Goal: Task Accomplishment & Management: Manage account settings

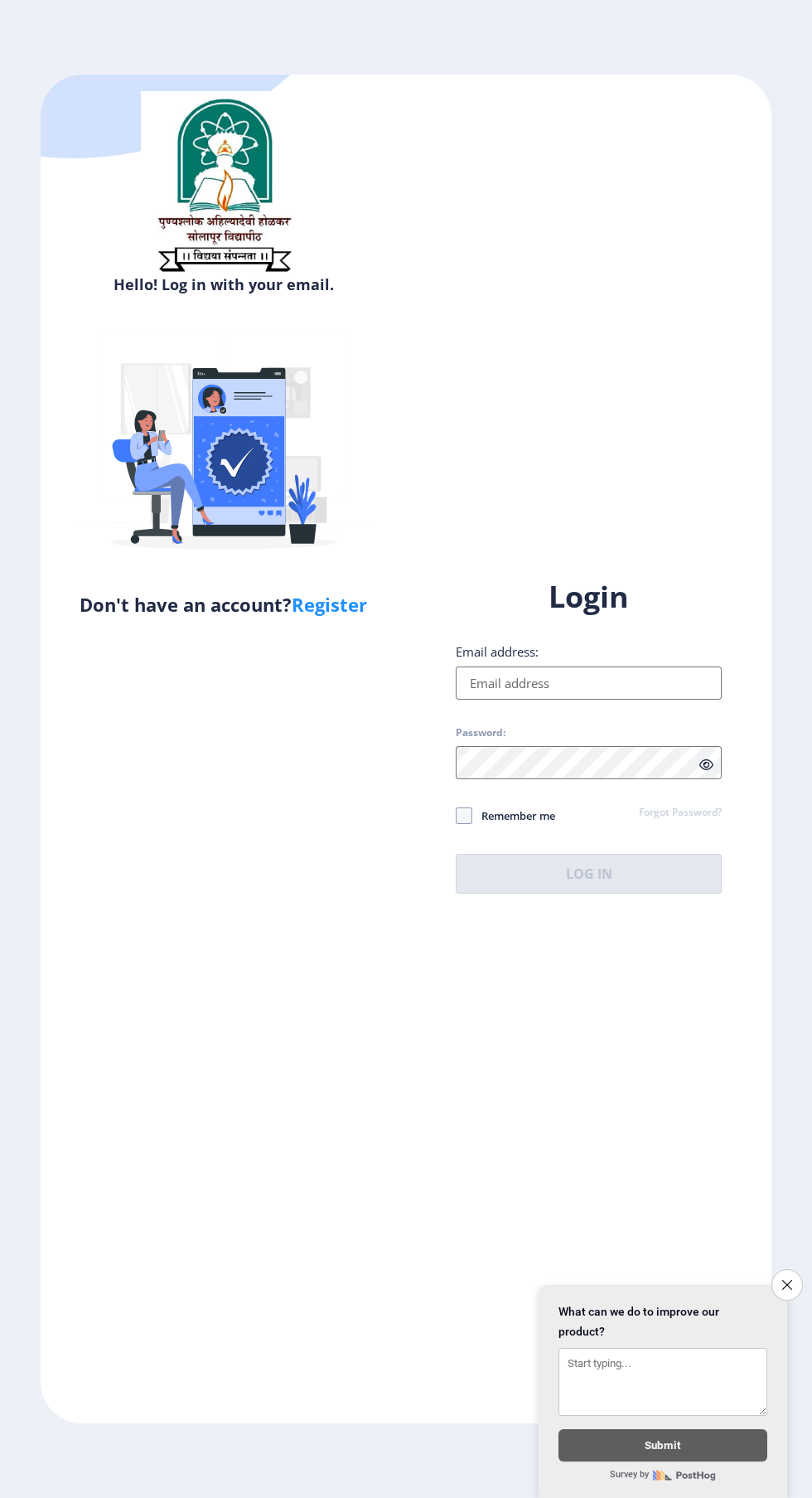
click at [632, 700] on input "Email address:" at bounding box center [589, 683] width 266 height 33
type input "msnaiknaware@gmail.com"
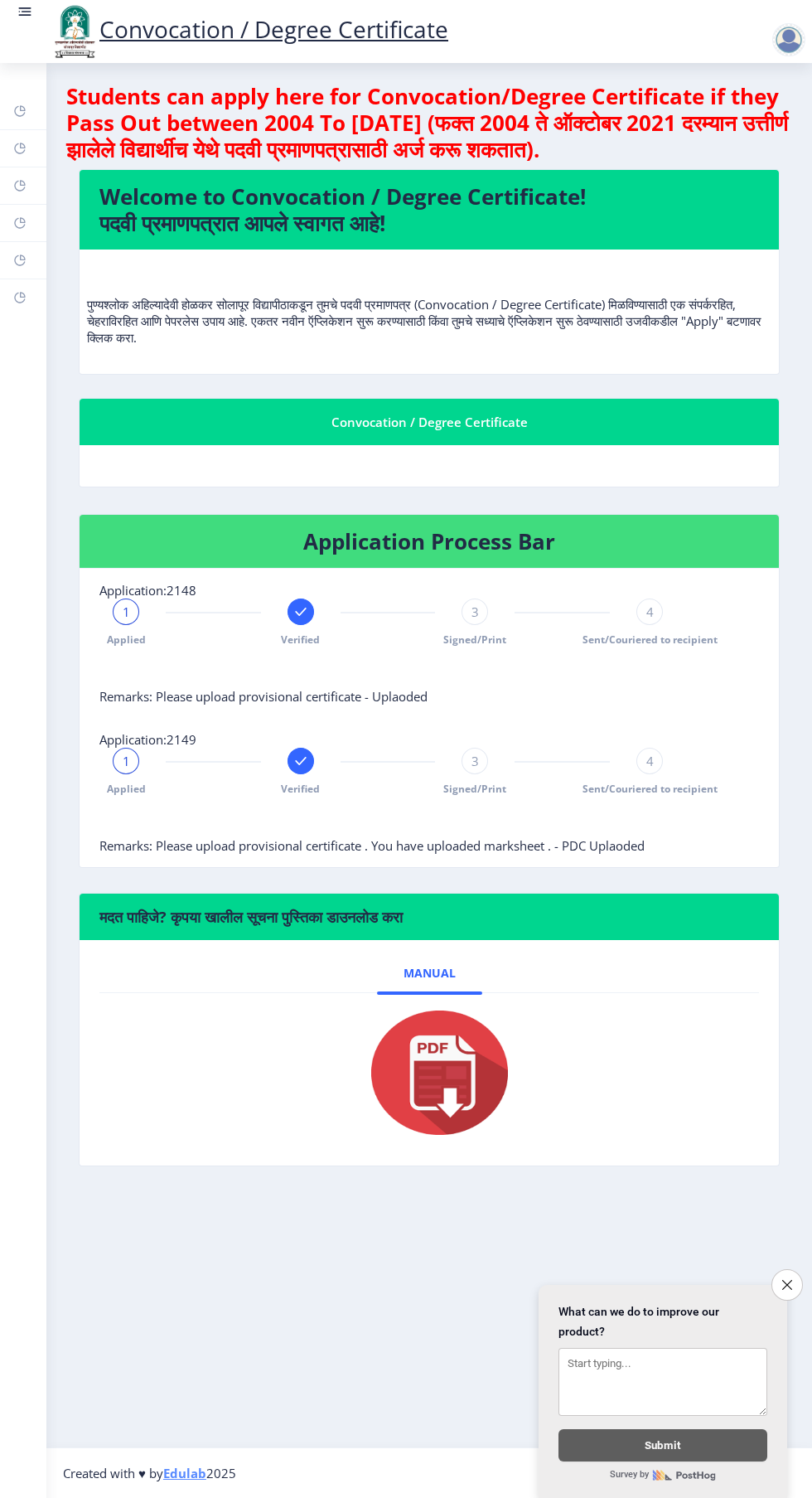
click at [477, 614] on span "3" at bounding box center [475, 612] width 7 height 17
click at [475, 611] on span "3" at bounding box center [475, 612] width 7 height 17
click at [480, 612] on div "3" at bounding box center [475, 612] width 27 height 27
click at [475, 611] on span "3" at bounding box center [475, 612] width 7 height 17
click at [475, 761] on span "3" at bounding box center [475, 761] width 7 height 17
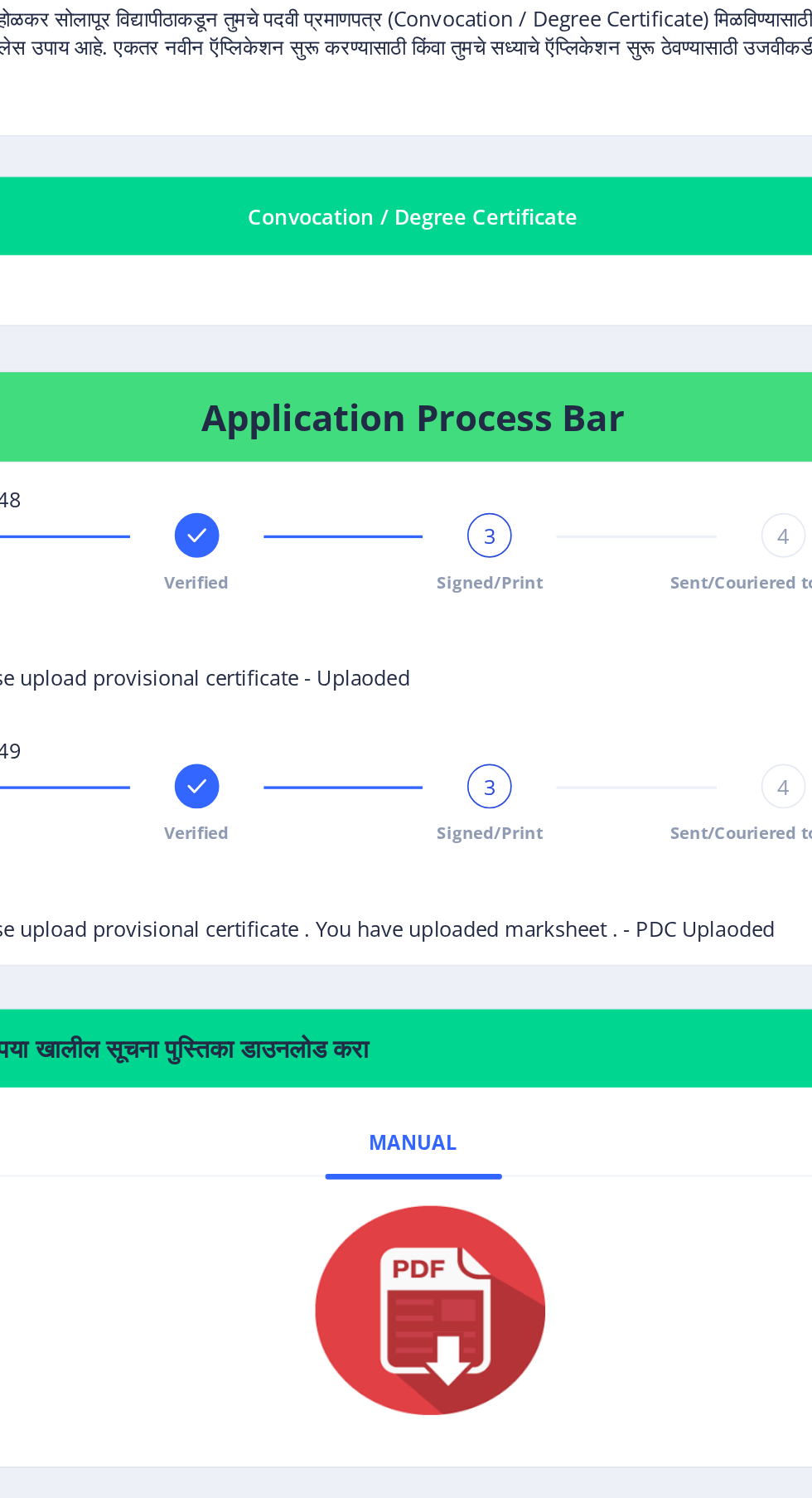
click at [475, 761] on span "3" at bounding box center [475, 761] width 7 height 17
click at [474, 766] on span "3" at bounding box center [475, 761] width 7 height 17
click at [475, 761] on span "3" at bounding box center [475, 761] width 7 height 17
click at [477, 613] on span "3" at bounding box center [475, 612] width 7 height 17
click at [475, 611] on span "3" at bounding box center [475, 612] width 7 height 17
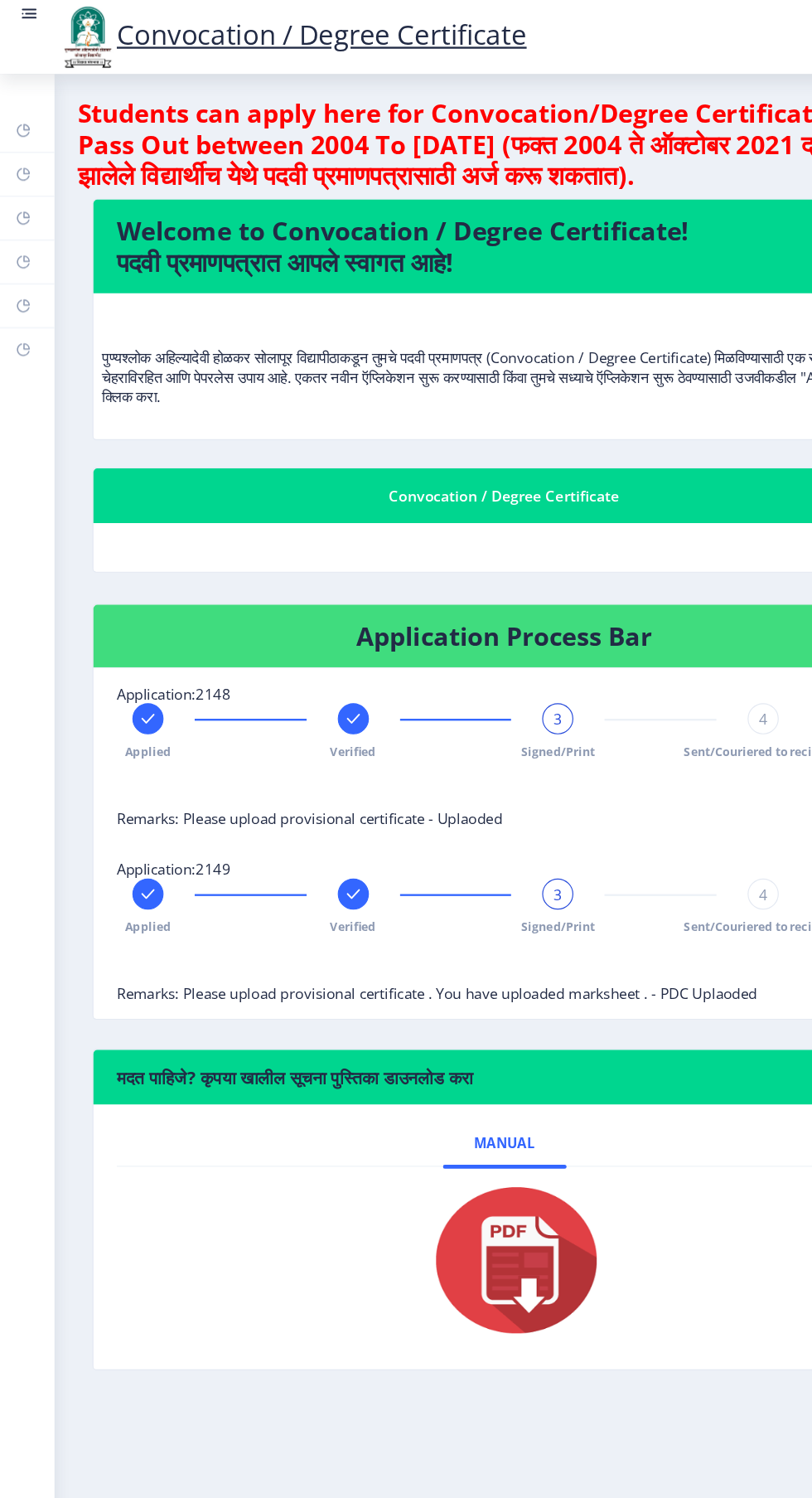
click at [26, 12] on rect at bounding box center [27, 12] width 10 height 2
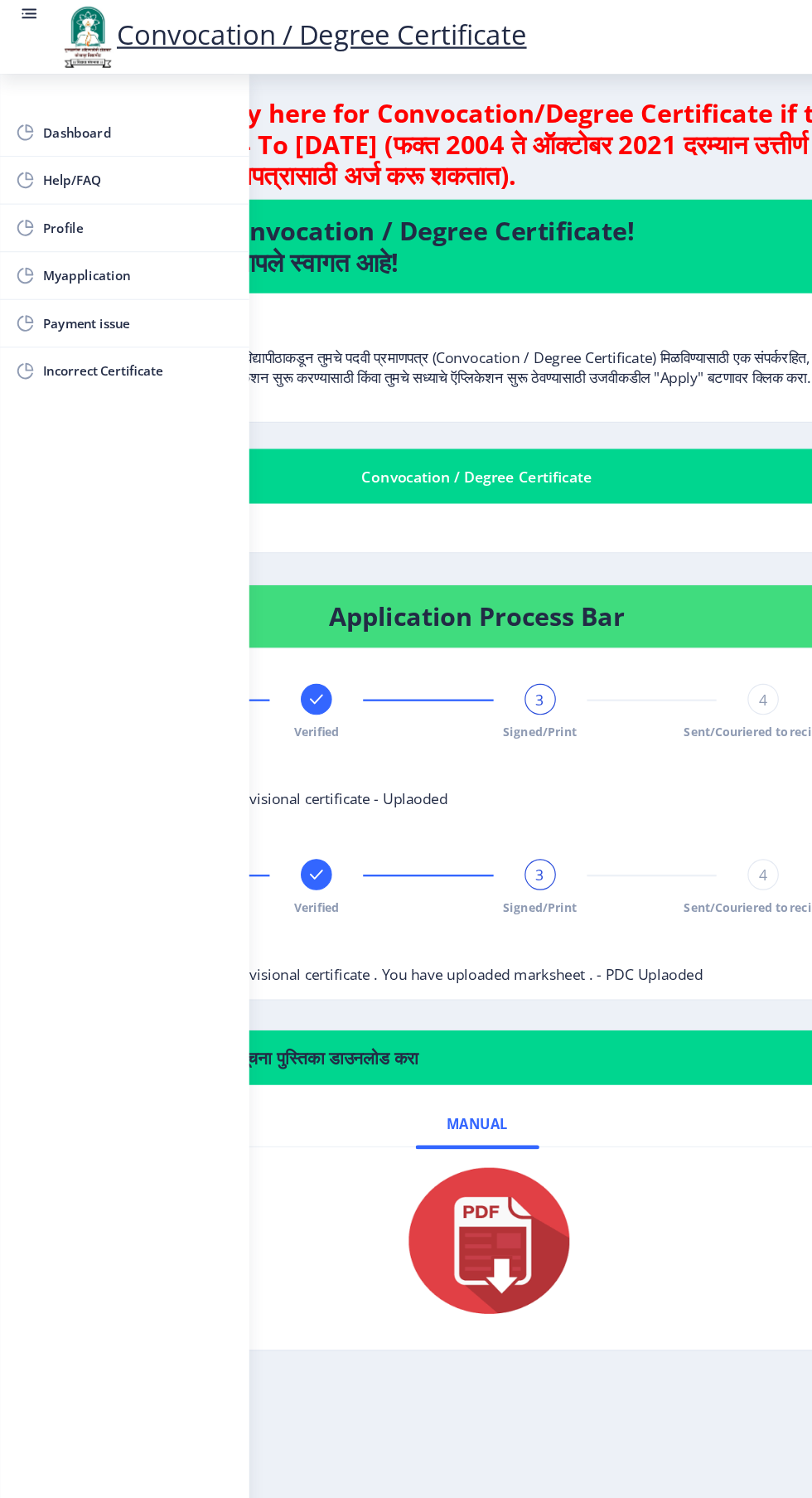
click at [101, 229] on span "Myapplication" at bounding box center [117, 234] width 162 height 20
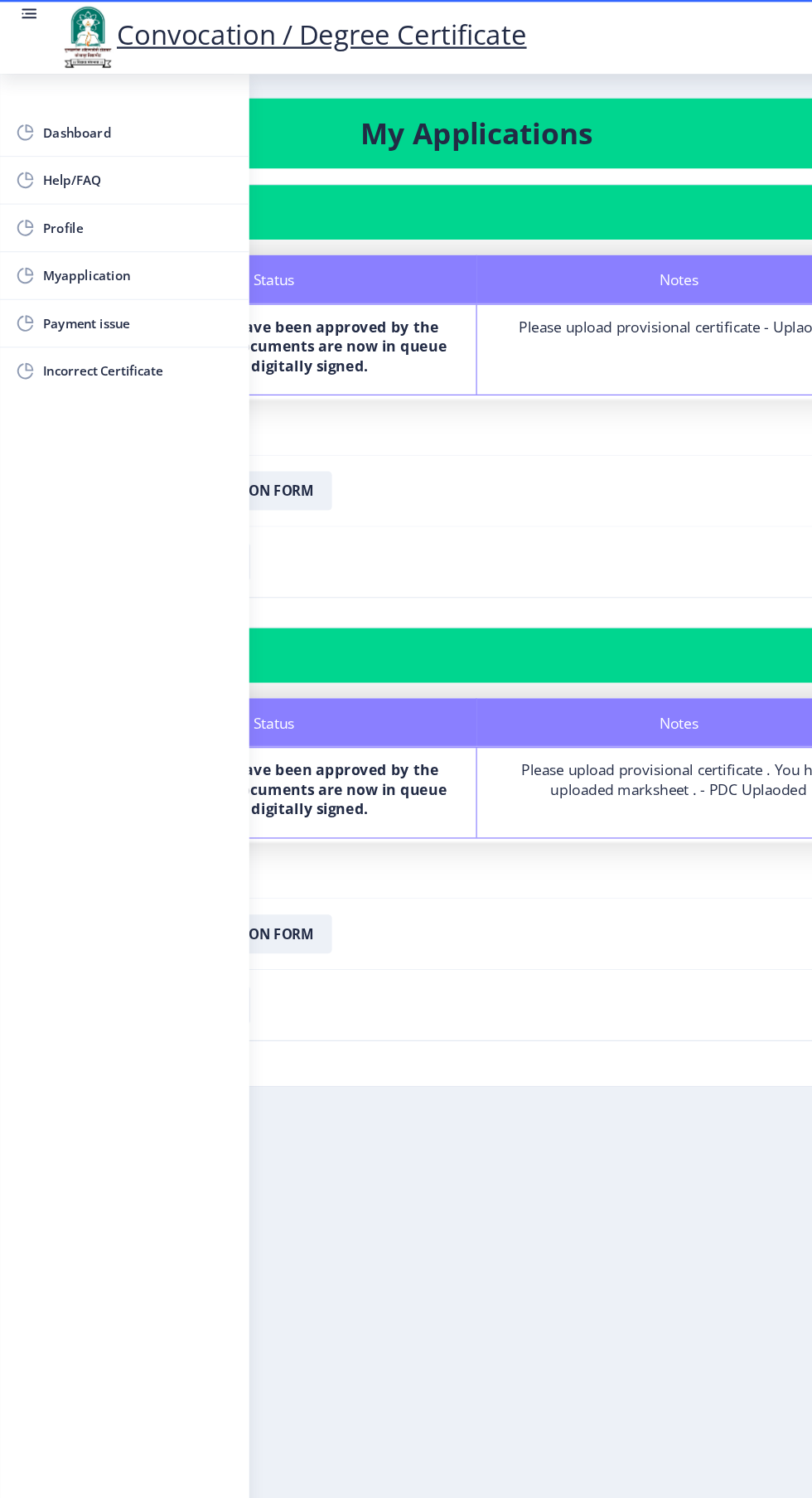
click at [104, 283] on span "Payment issue" at bounding box center [117, 275] width 162 height 20
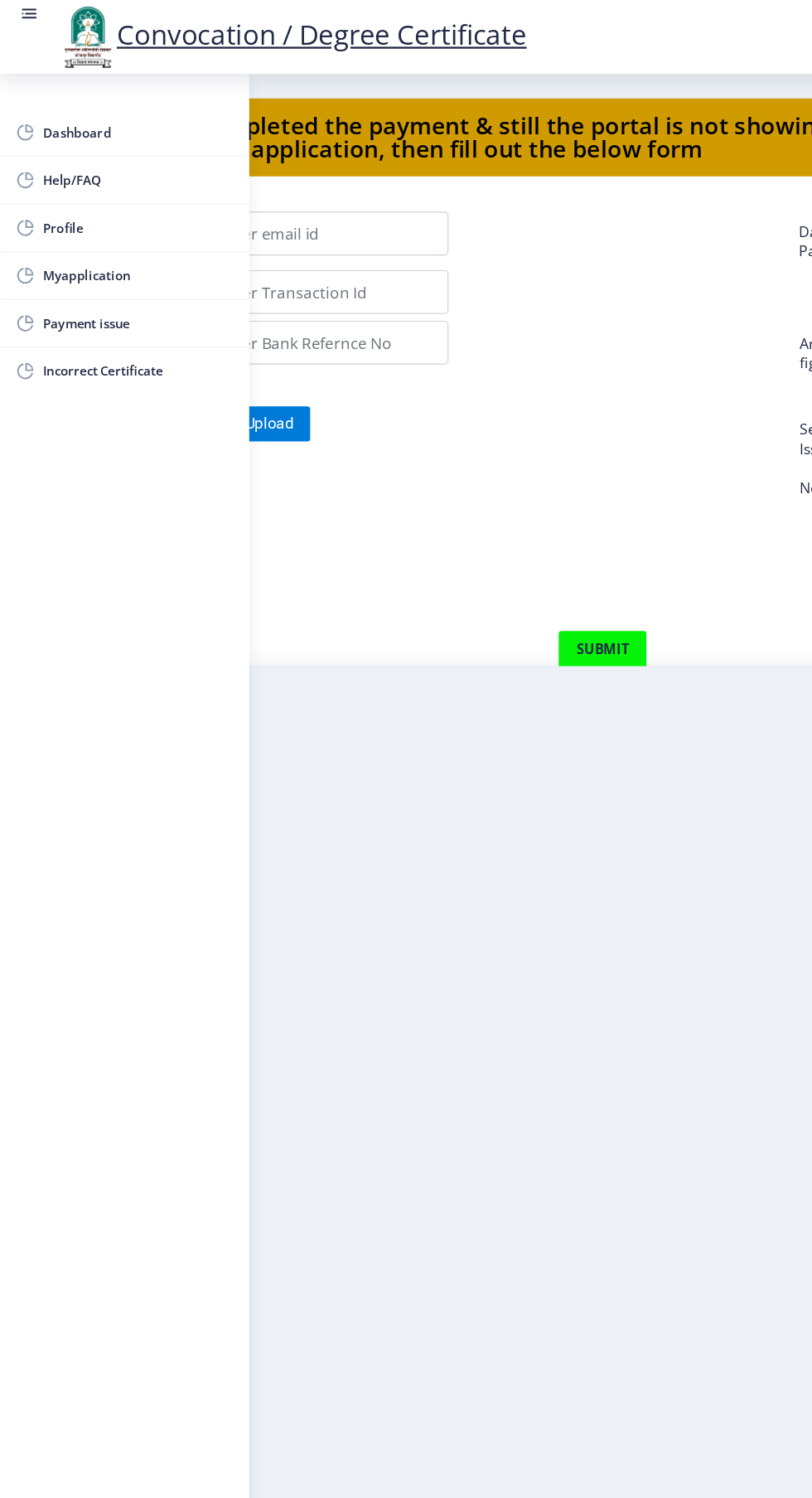
click at [81, 107] on span "Dashboard" at bounding box center [117, 113] width 162 height 20
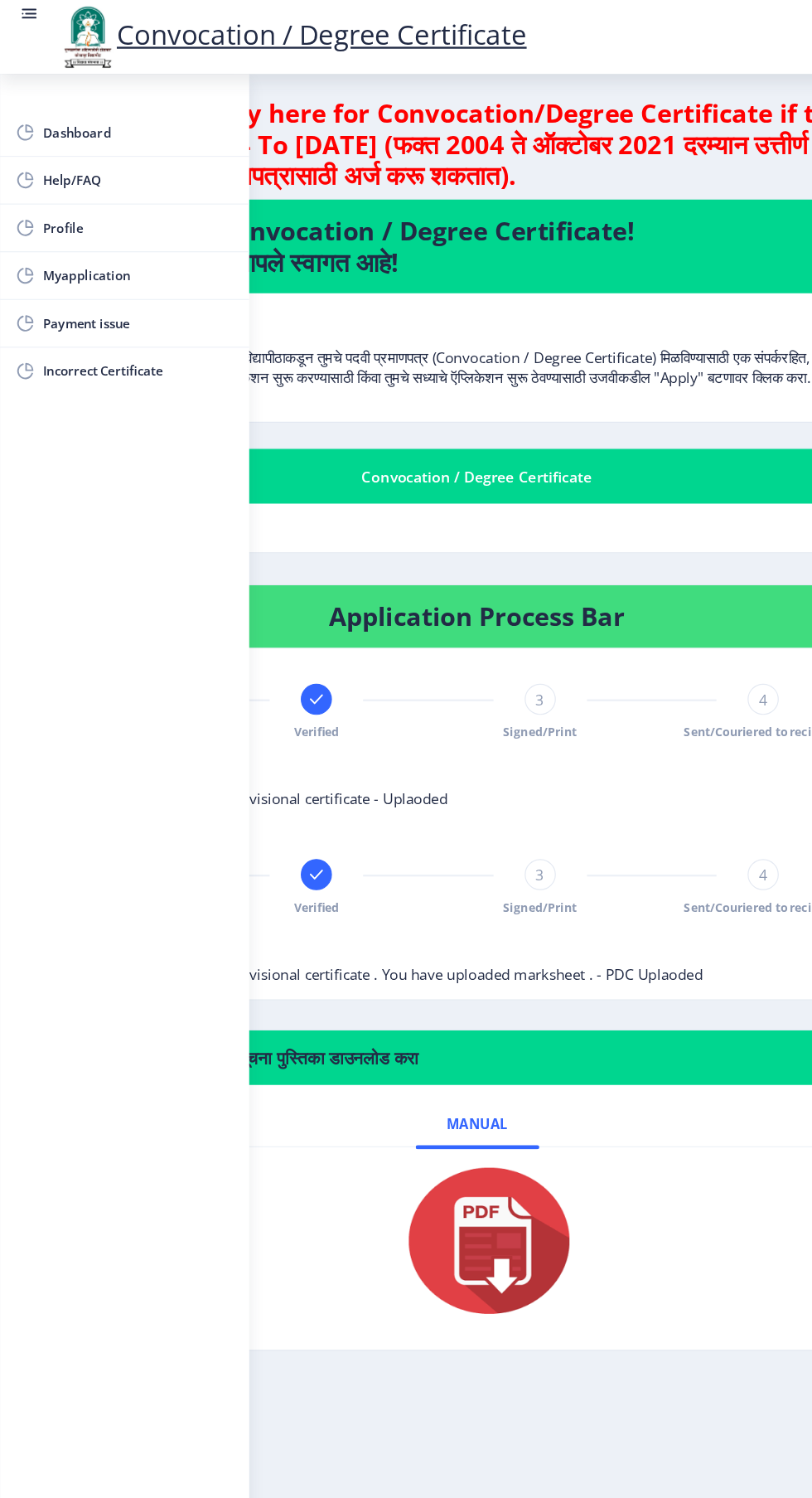
click at [91, 315] on span "Incorrect Certificate" at bounding box center [117, 316] width 162 height 20
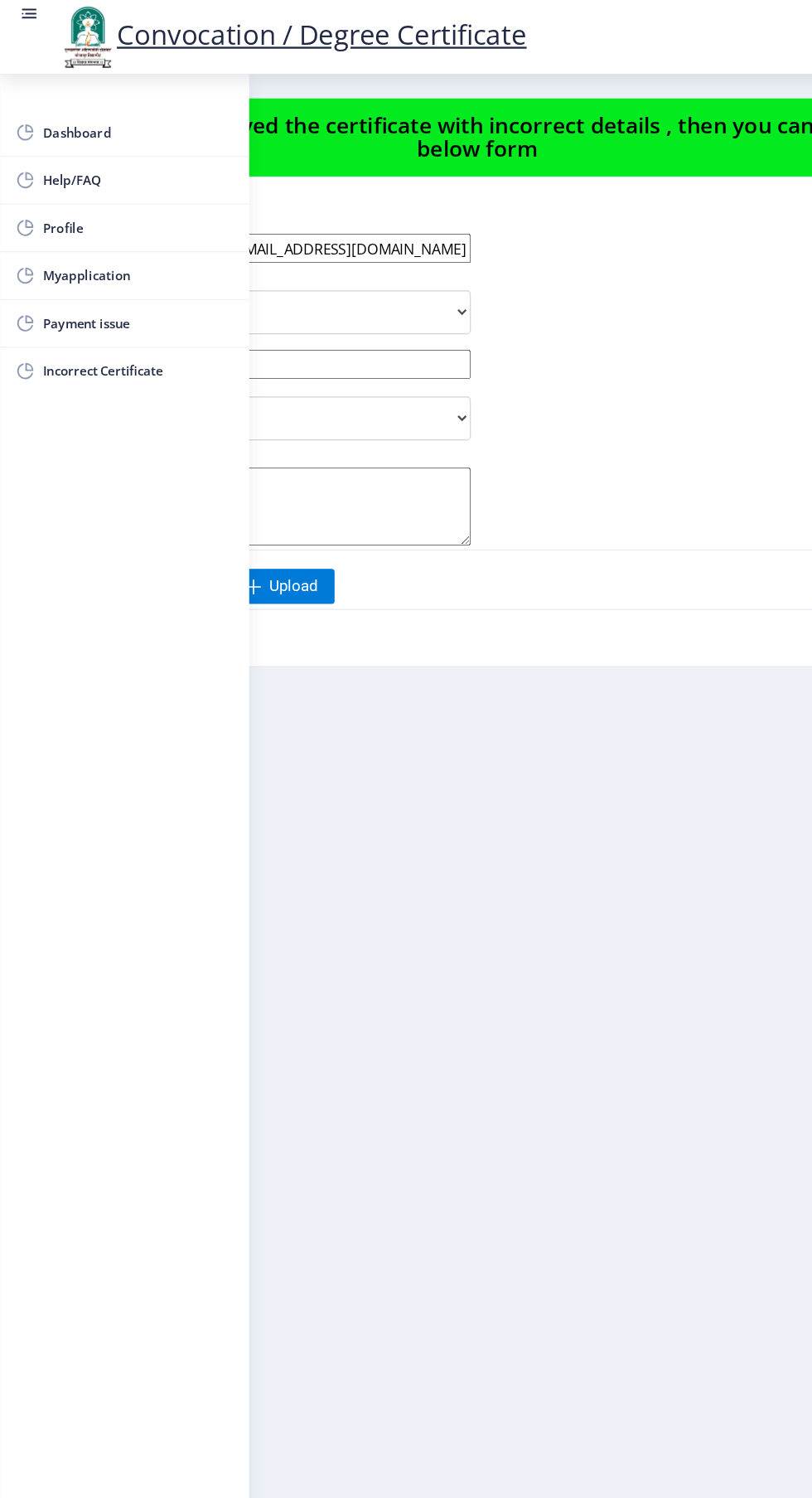
click at [83, 225] on span "Myapplication" at bounding box center [117, 234] width 162 height 20
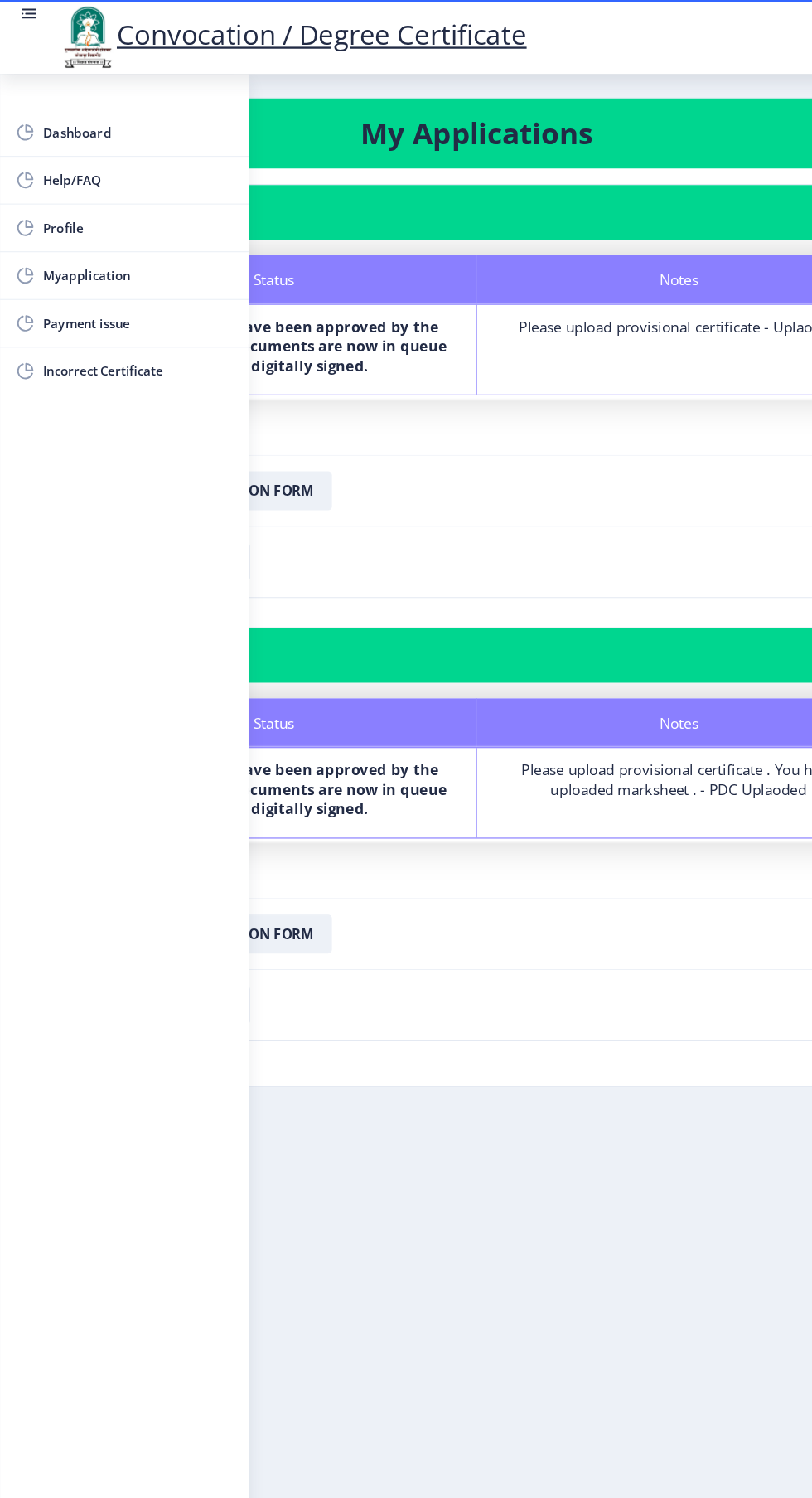
click at [474, 434] on nb-card-footer "Download Application Form" at bounding box center [406, 417] width 730 height 61
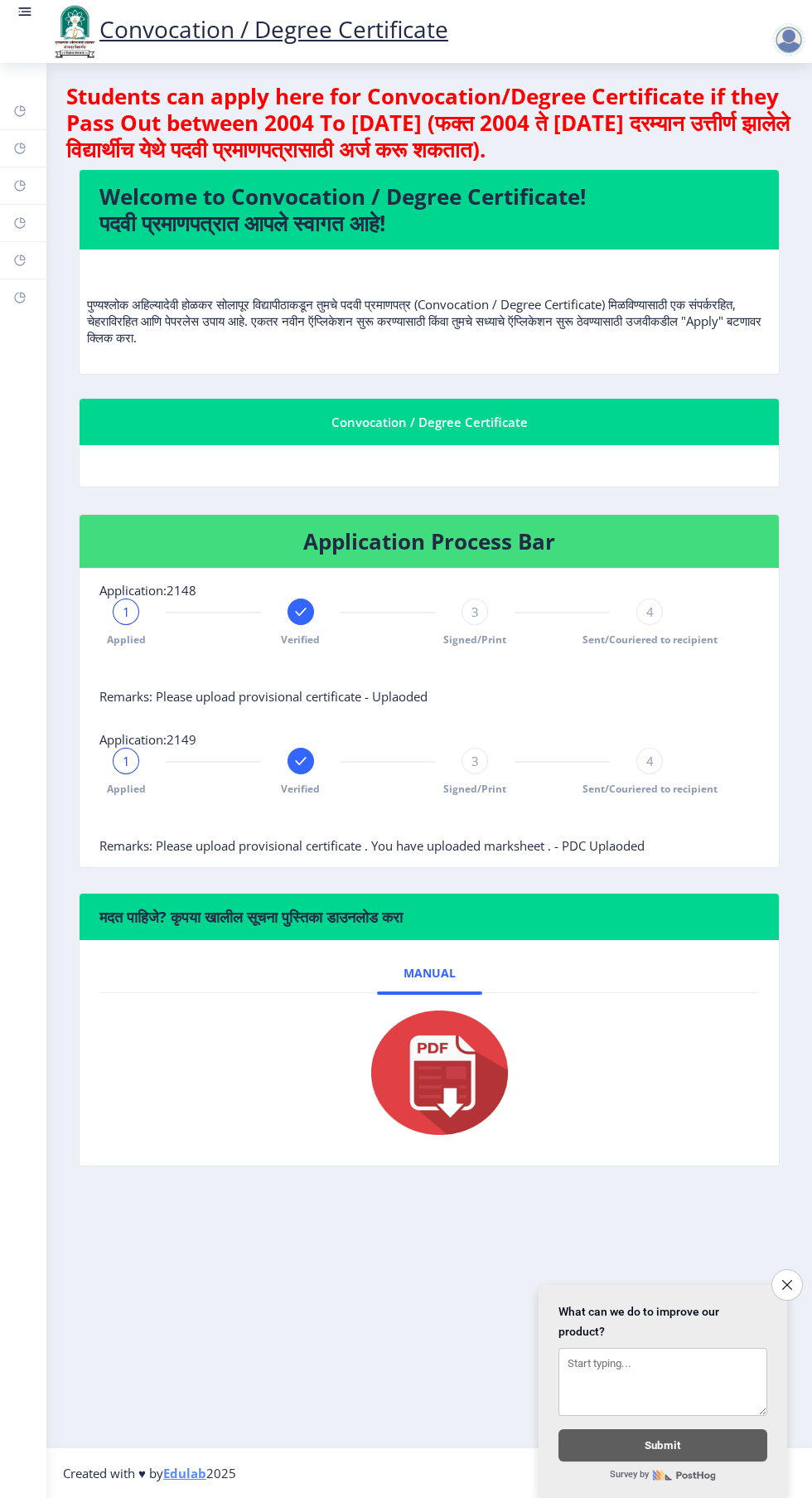
click at [475, 611] on span "3" at bounding box center [475, 612] width 7 height 17
click at [445, 636] on span "Signed/Print" at bounding box center [475, 639] width 63 height 14
click at [480, 623] on div "3 Signed/Print" at bounding box center [475, 623] width 27 height 48
click at [480, 788] on span "Signed/Print" at bounding box center [475, 788] width 63 height 14
click at [642, 786] on span "Sent/Couriered to recipient" at bounding box center [650, 788] width 135 height 14
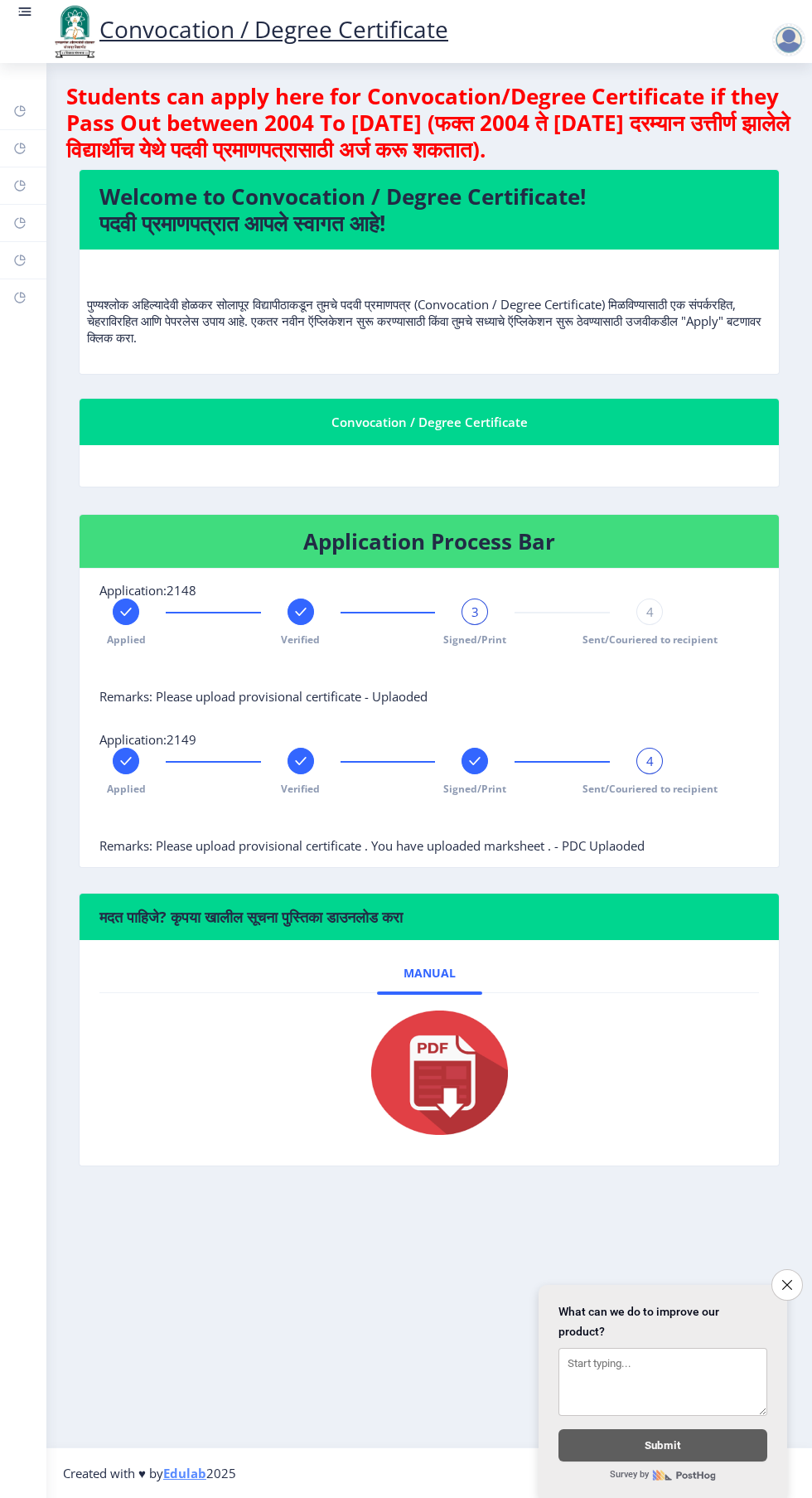
click at [642, 617] on div "4" at bounding box center [650, 612] width 27 height 27
click at [650, 611] on span "4" at bounding box center [650, 612] width 7 height 17
click at [677, 638] on span "Sent/Couriered to recipient" at bounding box center [650, 639] width 135 height 14
click at [683, 639] on span "Sent/Couriered to recipient" at bounding box center [650, 639] width 135 height 14
click at [657, 761] on div "4" at bounding box center [650, 761] width 27 height 27
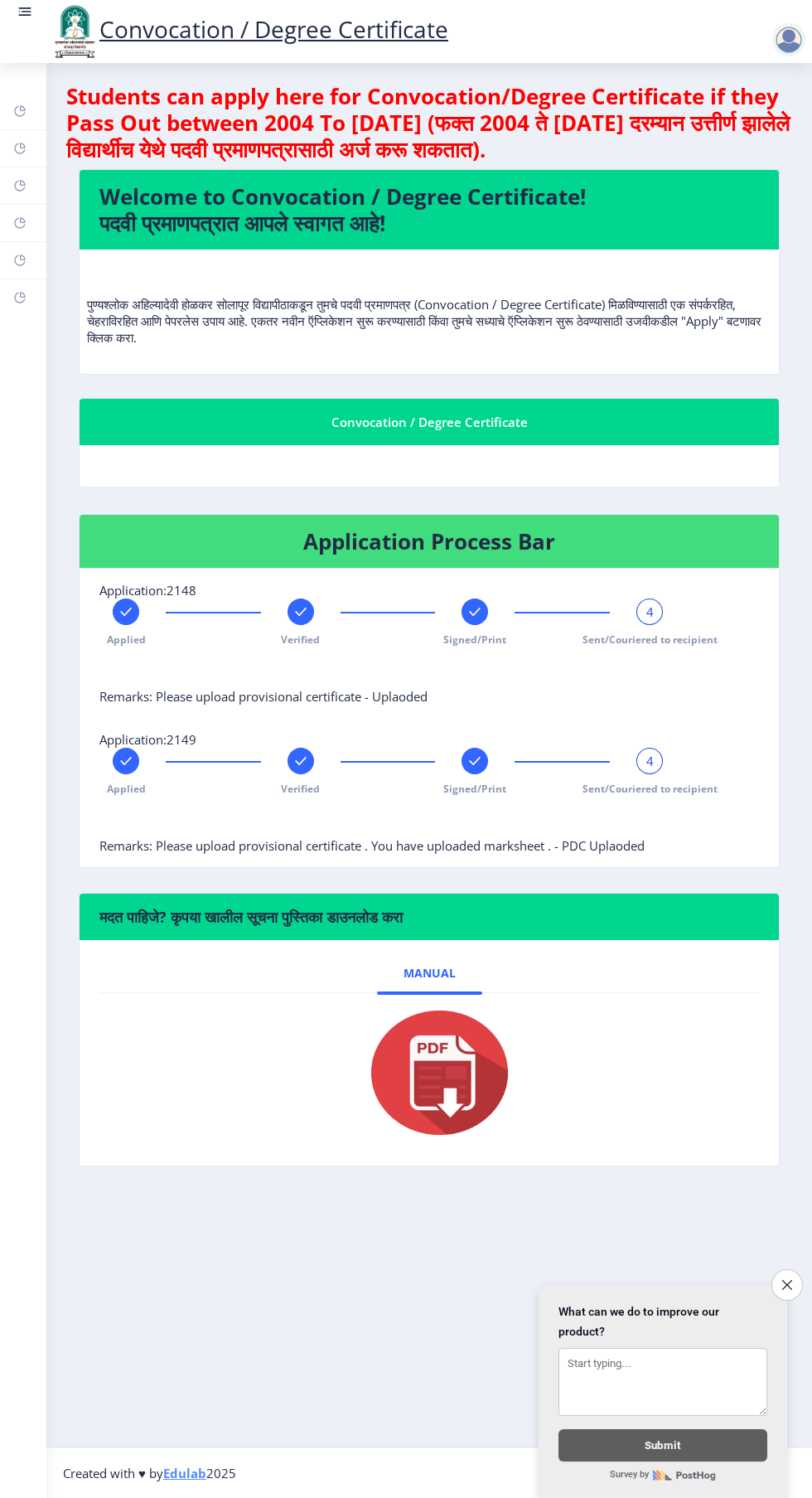
click at [677, 787] on span "Sent/Couriered to recipient" at bounding box center [650, 788] width 135 height 14
click at [641, 606] on div "4" at bounding box center [650, 612] width 27 height 27
click at [651, 604] on span "4" at bounding box center [650, 612] width 7 height 17
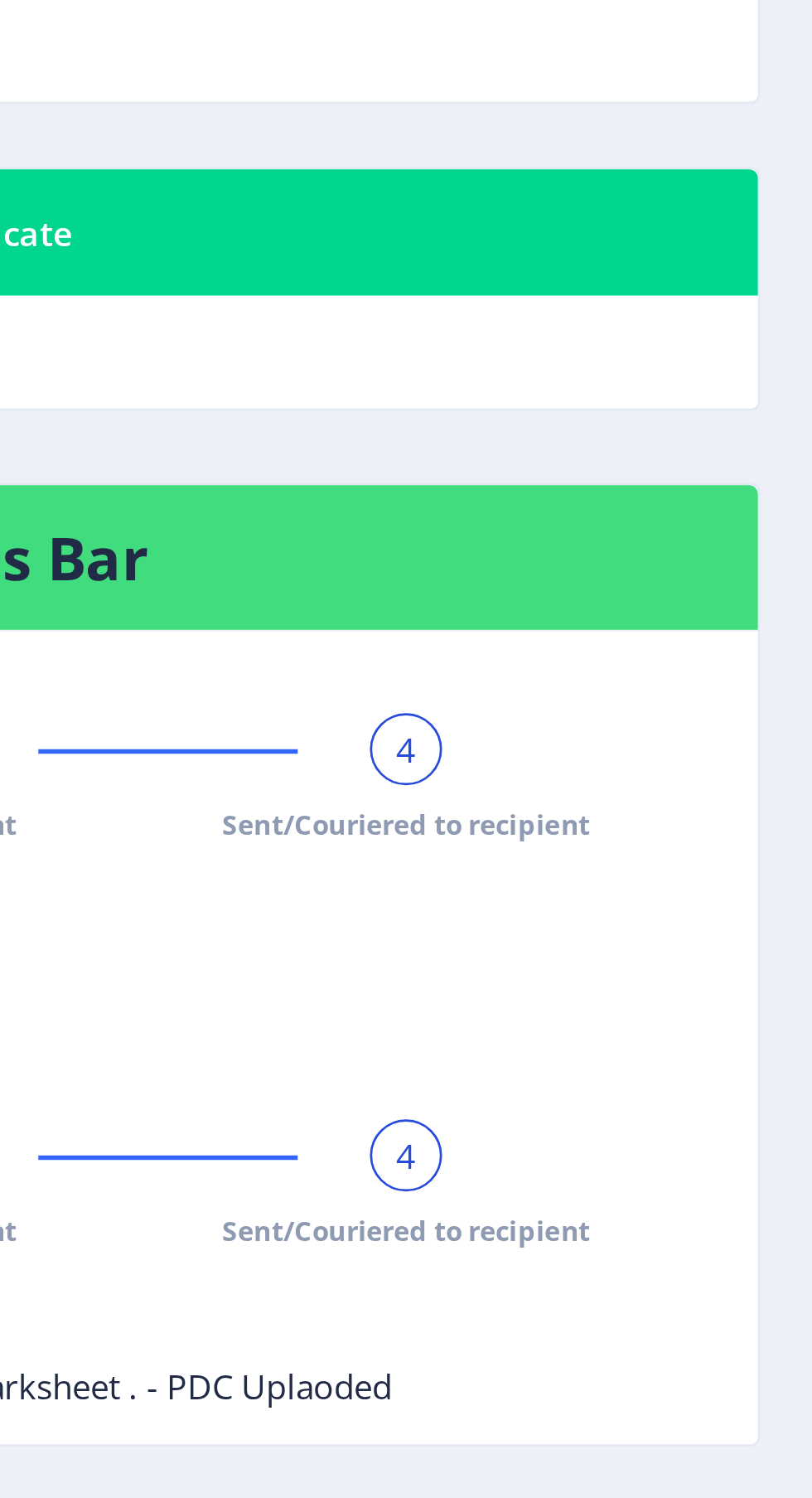
click at [648, 756] on span "4" at bounding box center [650, 761] width 7 height 17
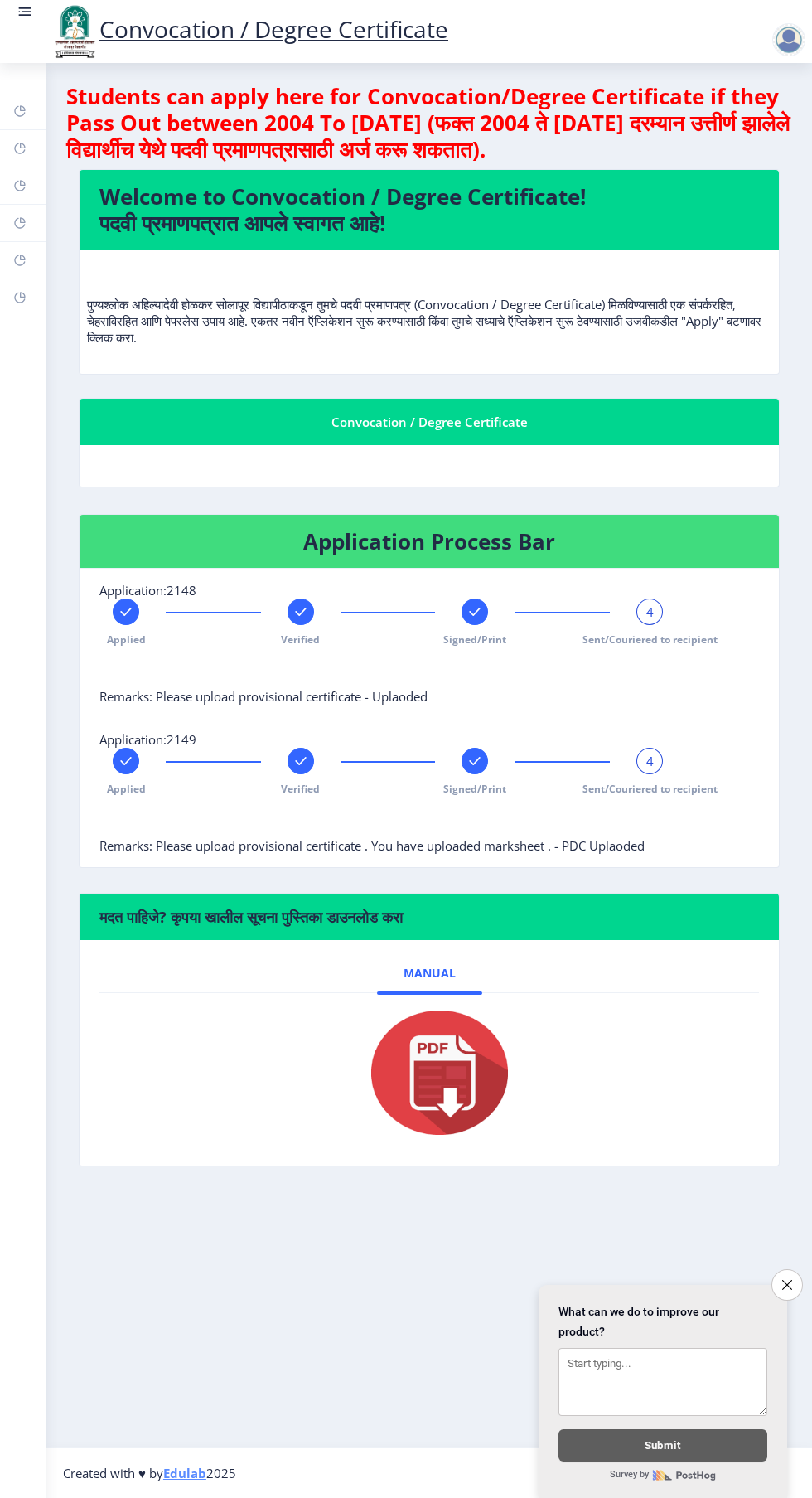
click at [657, 761] on div "4" at bounding box center [650, 761] width 27 height 27
click at [642, 766] on div "4" at bounding box center [650, 761] width 27 height 27
click at [646, 618] on div "4" at bounding box center [650, 612] width 27 height 27
click at [650, 611] on span "4" at bounding box center [650, 612] width 7 height 17
click at [650, 761] on span "4" at bounding box center [650, 761] width 7 height 17
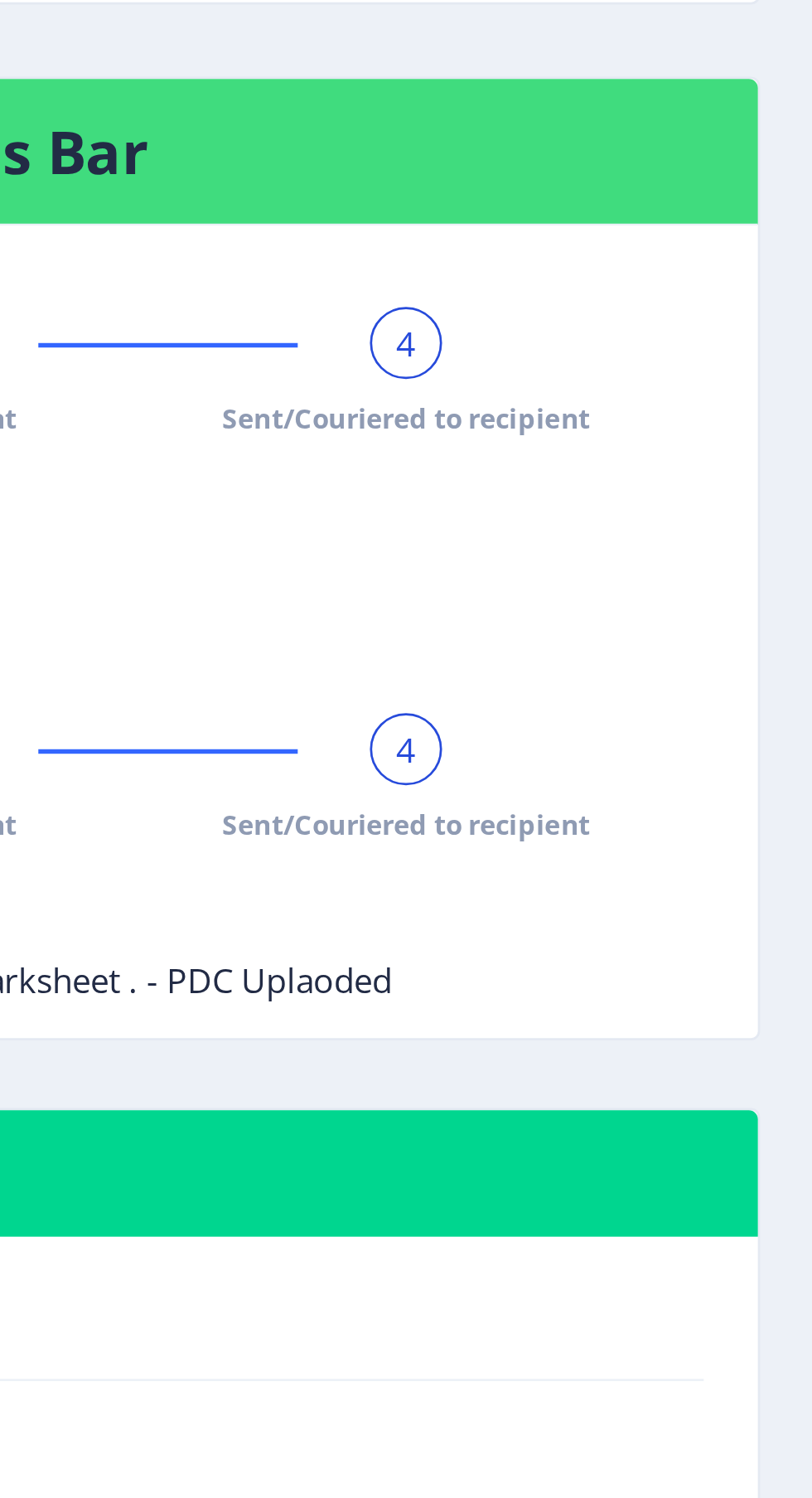
click at [746, 765] on div "Applied Verified Signed/Print 4 Sent/Couriered to recipient" at bounding box center [430, 793] width 660 height 90
click at [652, 764] on span "4" at bounding box center [650, 761] width 7 height 17
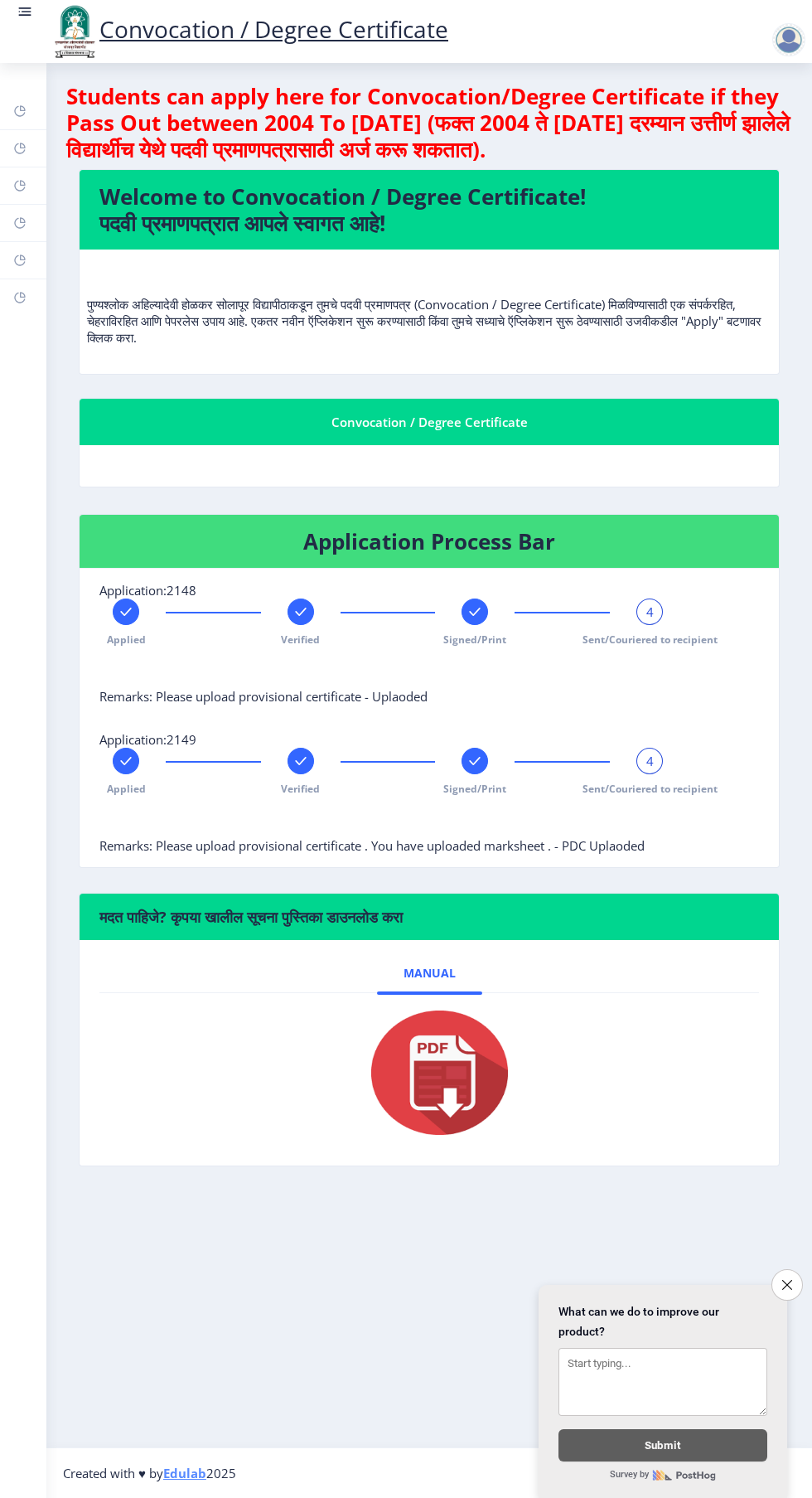
click at [657, 612] on div "4" at bounding box center [650, 612] width 27 height 27
click at [679, 638] on span "Sent/Couriered to recipient" at bounding box center [650, 639] width 135 height 14
click at [785, 1282] on icon "Close survey" at bounding box center [787, 1285] width 10 height 10
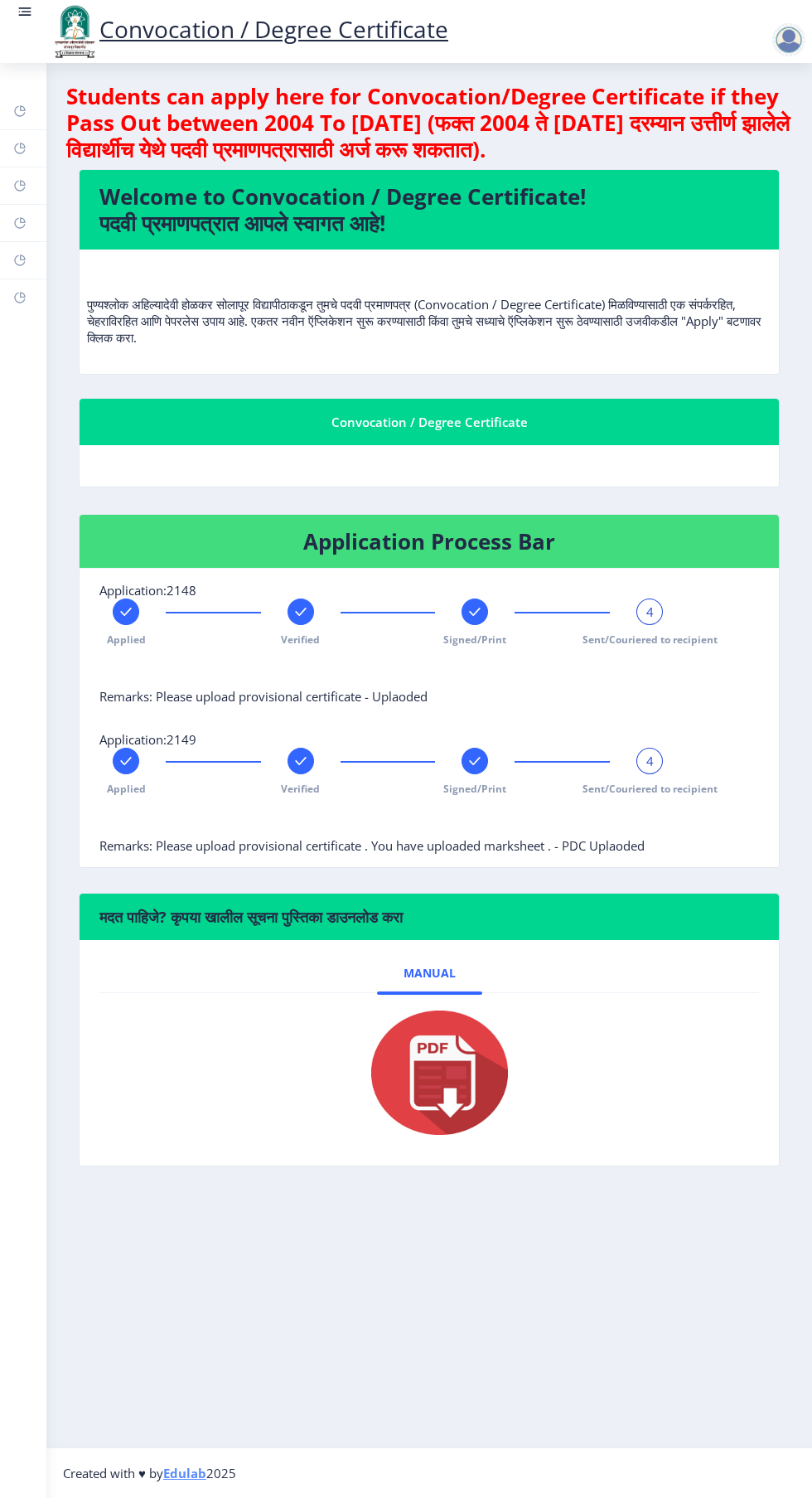
click at [651, 766] on span "4" at bounding box center [650, 761] width 7 height 17
click at [643, 609] on div "4" at bounding box center [650, 612] width 27 height 27
click at [770, 34] on nb-action at bounding box center [793, 40] width 73 height 20
click at [764, 35] on nb-action at bounding box center [793, 40] width 73 height 20
click at [768, 37] on nb-action at bounding box center [793, 40] width 73 height 20
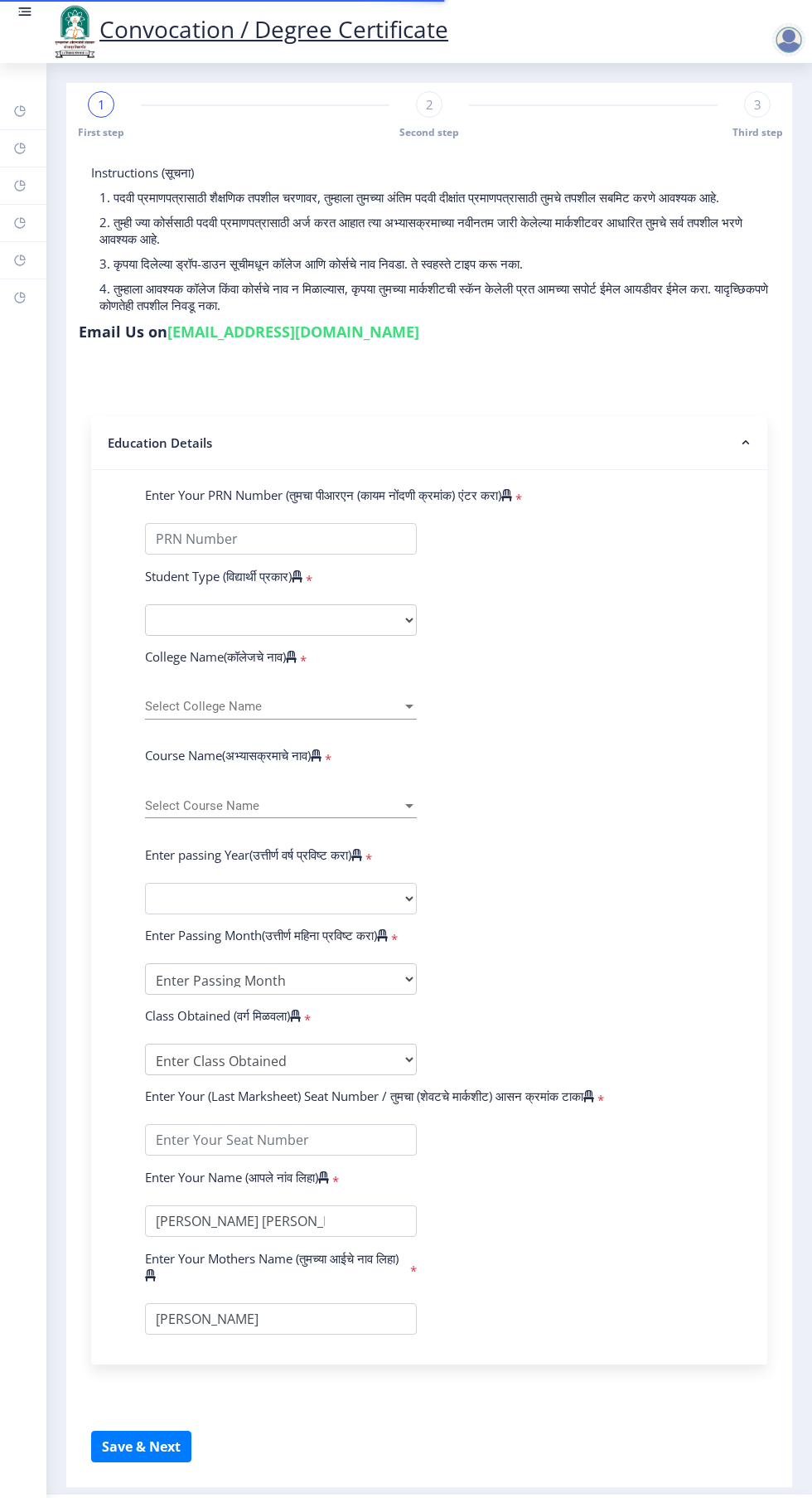
select select
click at [17, 254] on rect at bounding box center [20, 260] width 13 height 13
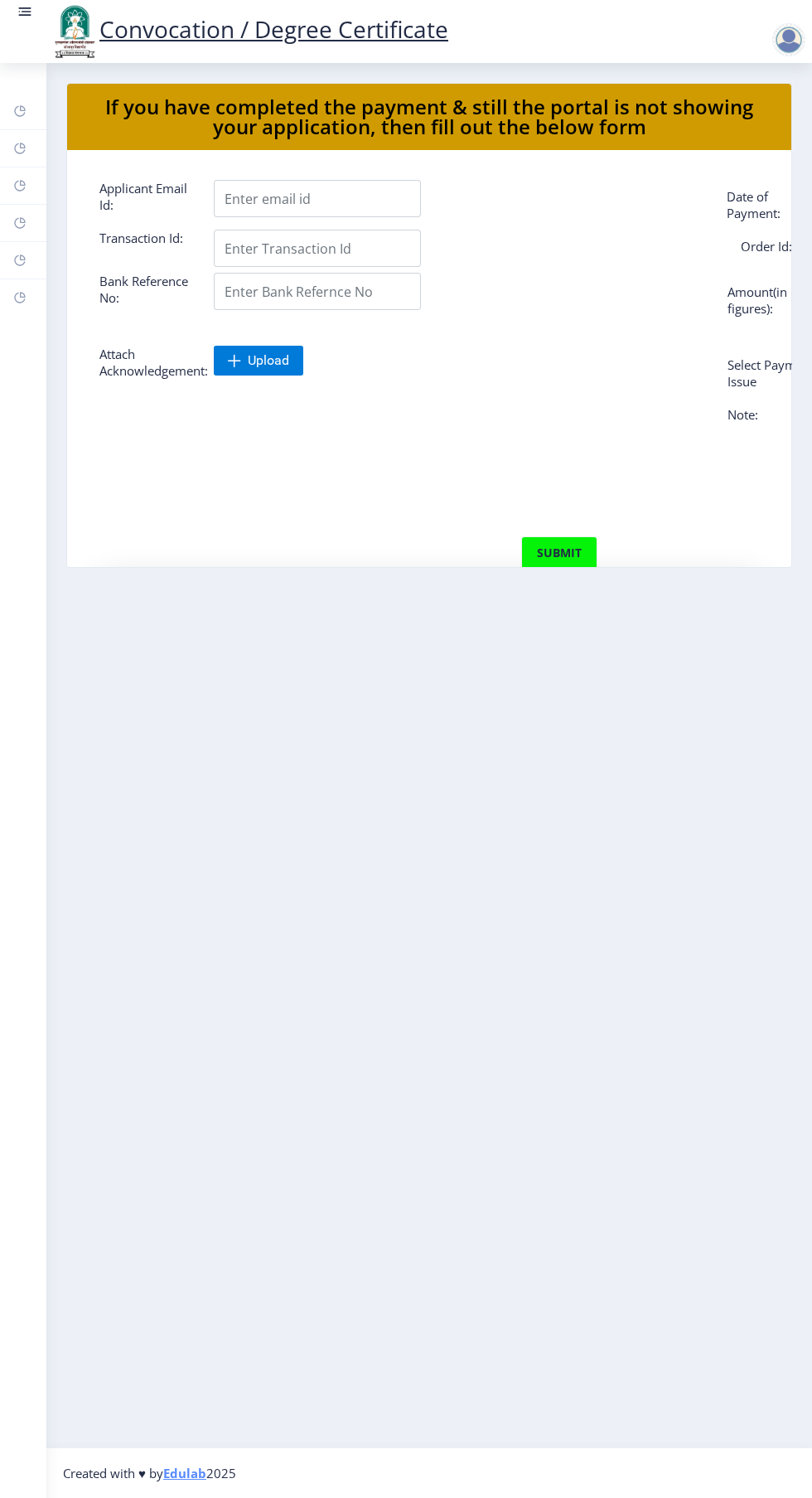
click at [20, 223] on rect at bounding box center [20, 223] width 13 height 13
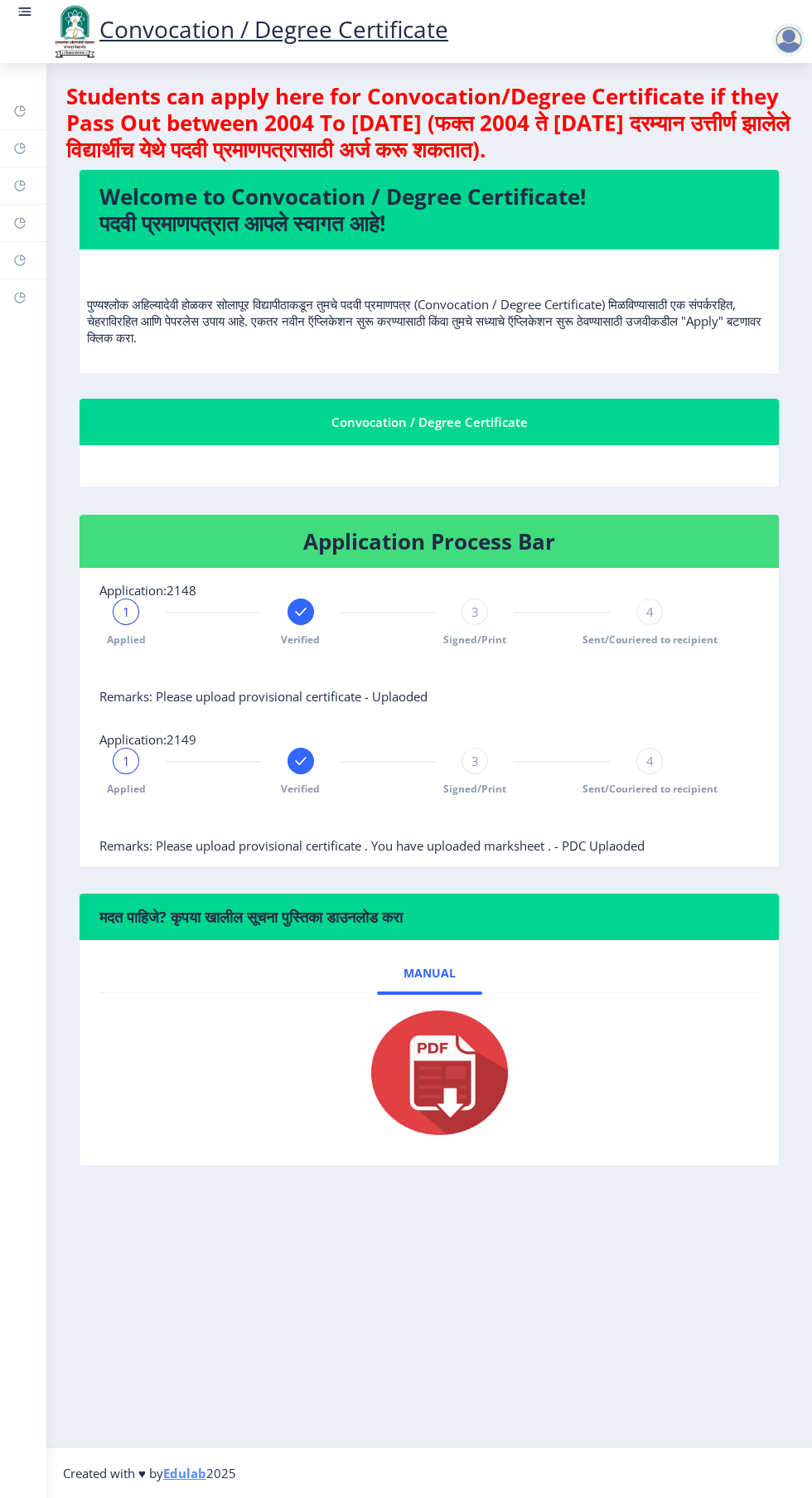
click at [468, 761] on div "3" at bounding box center [475, 761] width 27 height 27
click at [649, 761] on span "4" at bounding box center [650, 761] width 7 height 17
click at [649, 604] on span "4" at bounding box center [650, 612] width 7 height 17
click at [623, 638] on span "Sent/Couriered to recipient" at bounding box center [650, 639] width 135 height 14
click at [603, 639] on span "Sent/Couriered to recipient" at bounding box center [650, 639] width 135 height 14
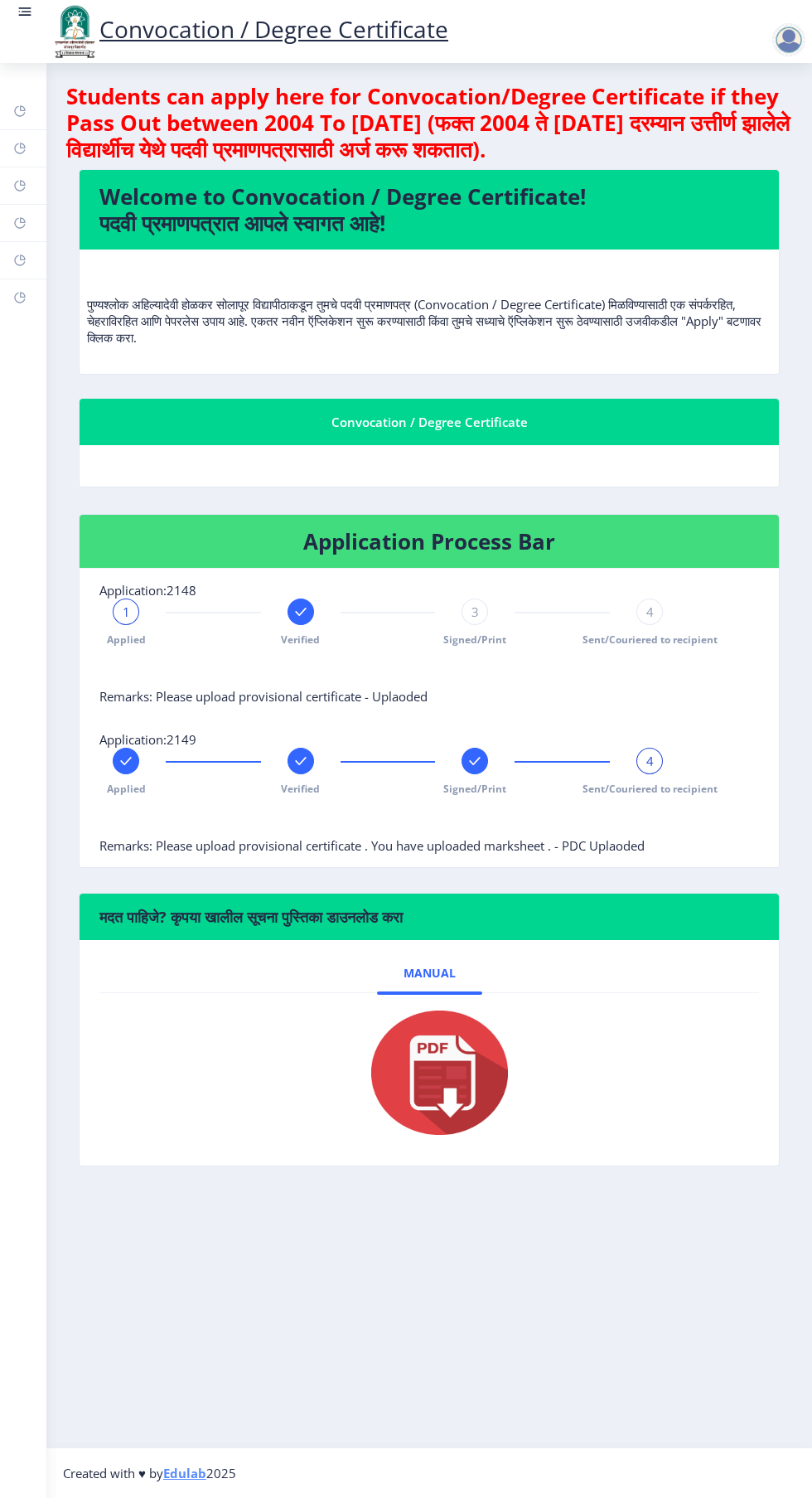
click at [475, 611] on span "3" at bounding box center [475, 612] width 7 height 17
click at [650, 611] on span "4" at bounding box center [650, 612] width 7 height 17
click at [650, 759] on span "4" at bounding box center [650, 761] width 7 height 17
click at [655, 757] on div "4" at bounding box center [650, 761] width 27 height 27
click at [656, 754] on div "4" at bounding box center [650, 761] width 27 height 27
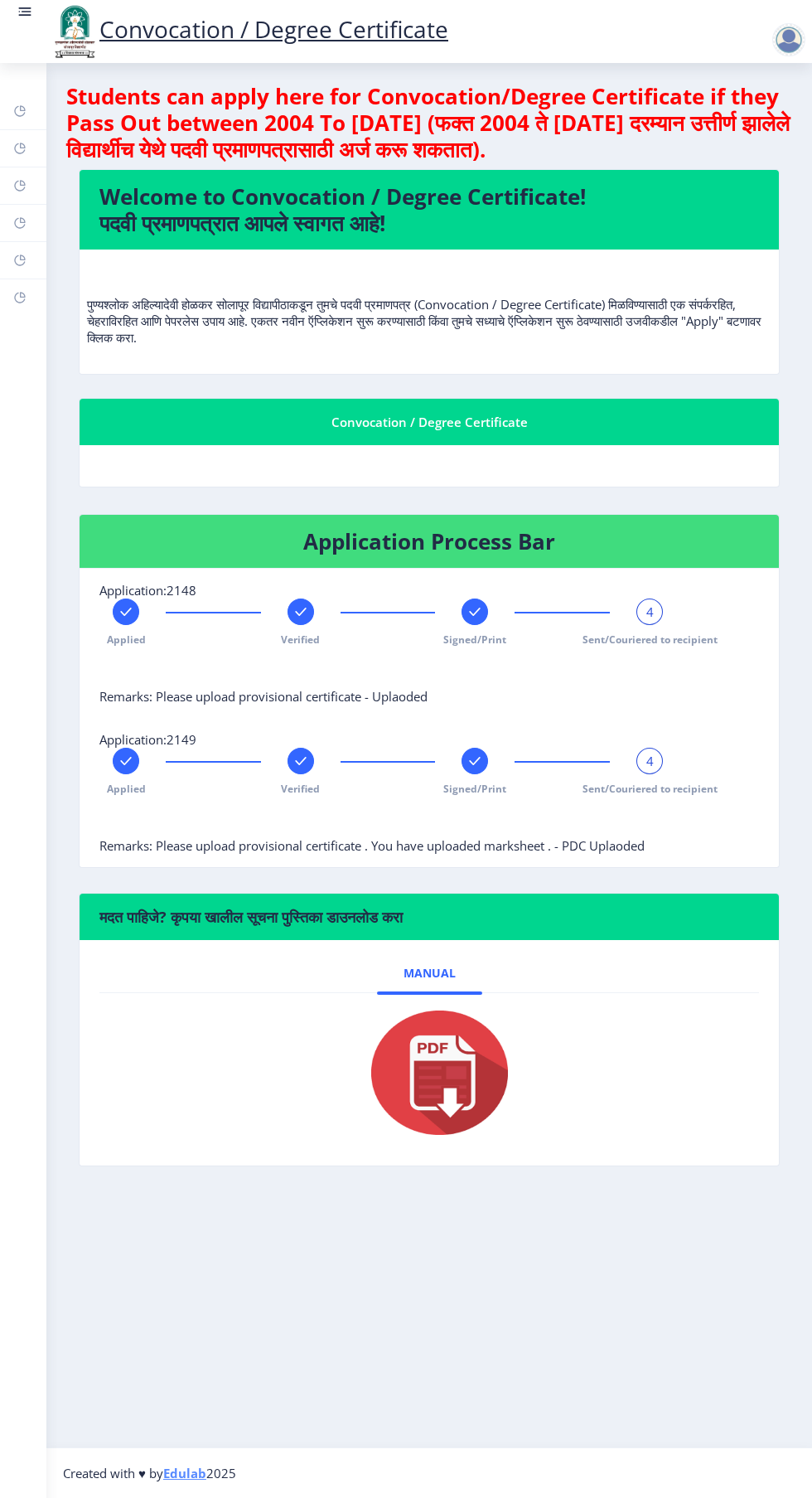
click at [649, 608] on span "4" at bounding box center [650, 612] width 7 height 17
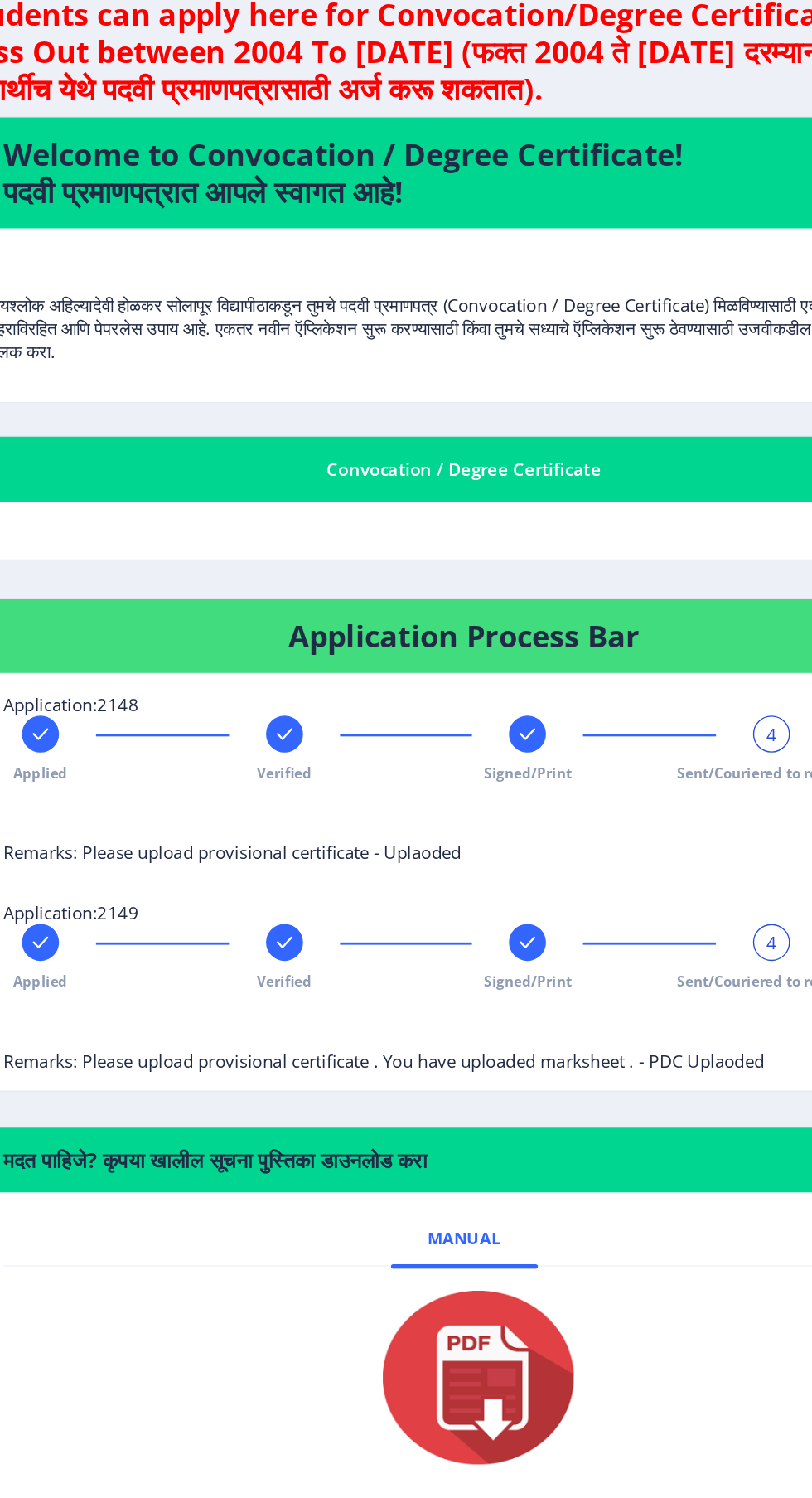
click at [291, 758] on div at bounding box center [301, 761] width 27 height 27
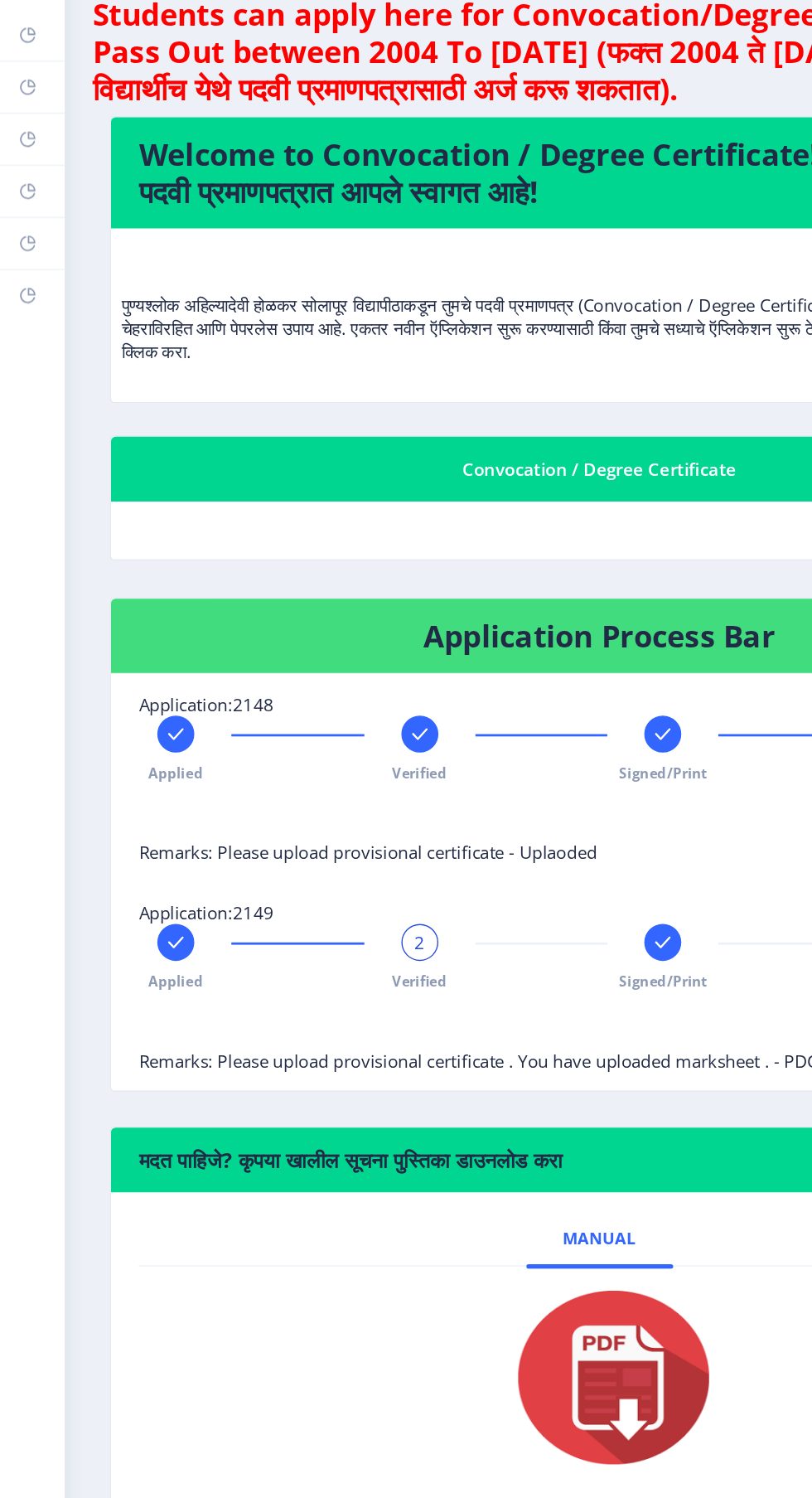
click at [300, 757] on span "2" at bounding box center [300, 761] width 7 height 17
click at [300, 761] on span "2" at bounding box center [300, 761] width 7 height 17
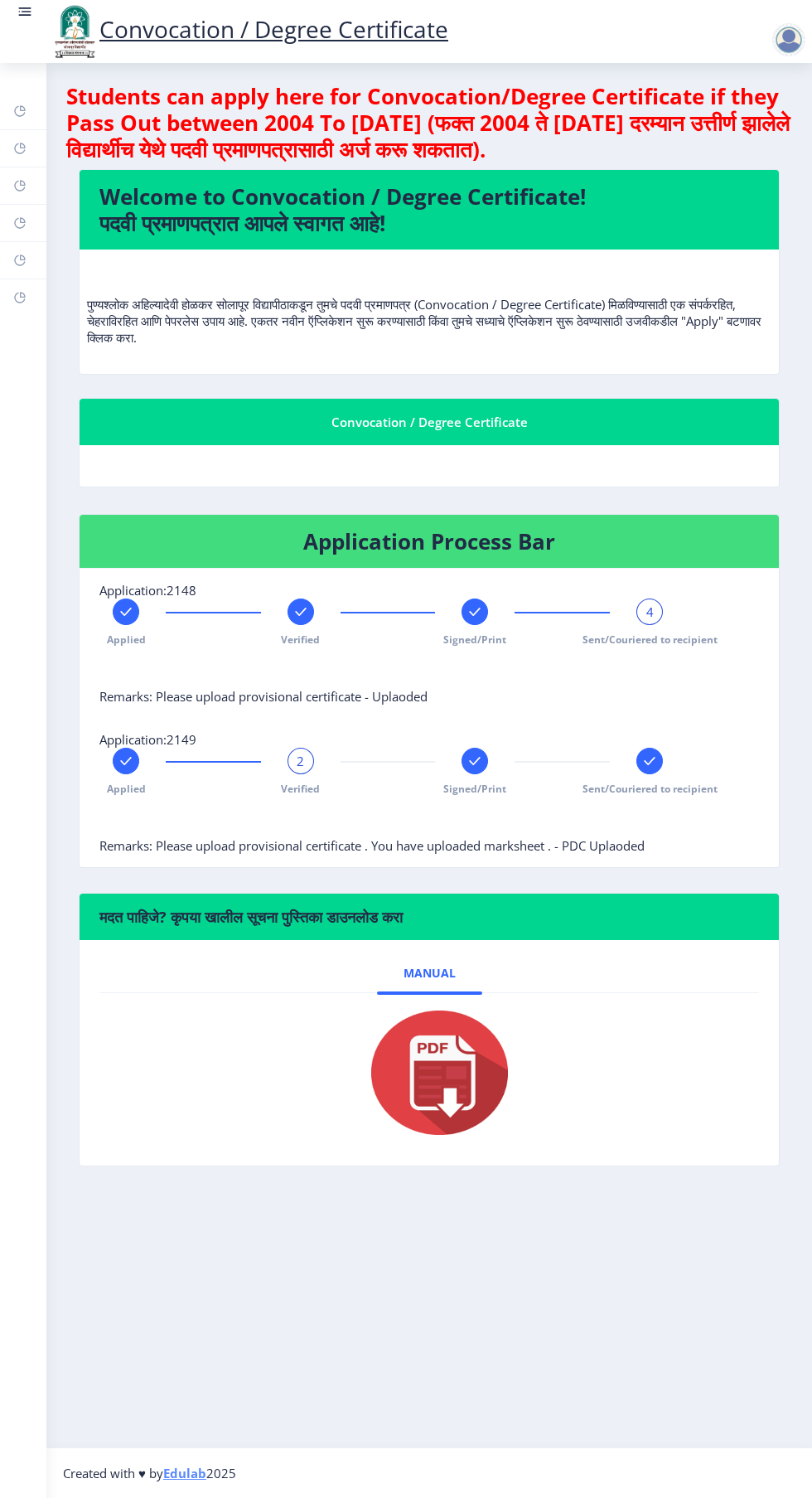
click at [415, 957] on link "Manual" at bounding box center [430, 973] width 106 height 40
click at [291, 761] on div "2" at bounding box center [301, 761] width 27 height 27
click at [294, 755] on div "2" at bounding box center [301, 761] width 27 height 27
click at [480, 757] on icon at bounding box center [475, 761] width 11 height 8
click at [466, 761] on div "3" at bounding box center [475, 761] width 27 height 27
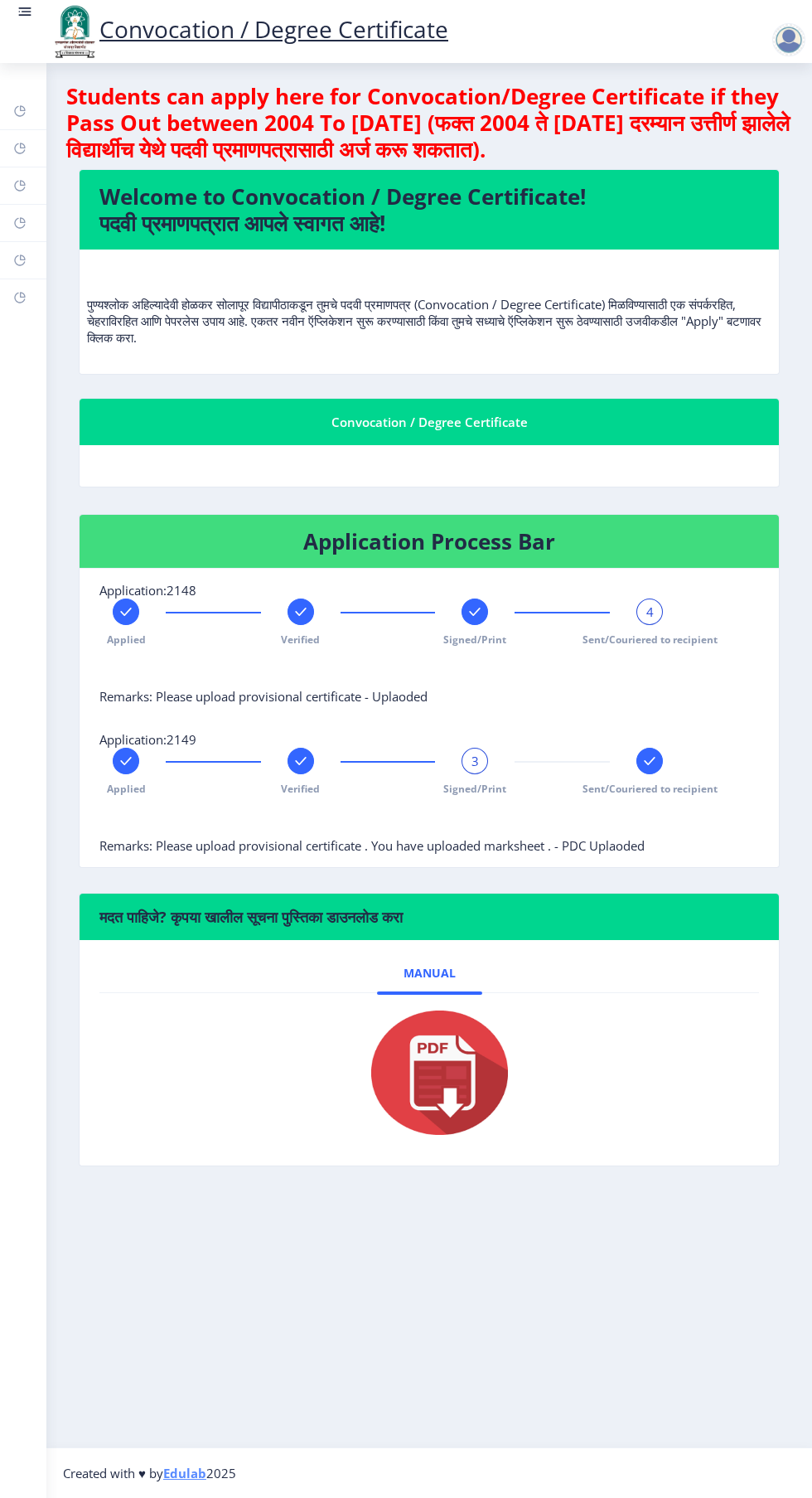
click at [475, 761] on span "3" at bounding box center [475, 761] width 7 height 17
click at [473, 757] on span "3" at bounding box center [475, 761] width 7 height 17
click at [465, 766] on div "3" at bounding box center [475, 761] width 27 height 27
click at [656, 611] on div "4" at bounding box center [650, 612] width 27 height 27
click at [657, 612] on div "4" at bounding box center [650, 612] width 27 height 27
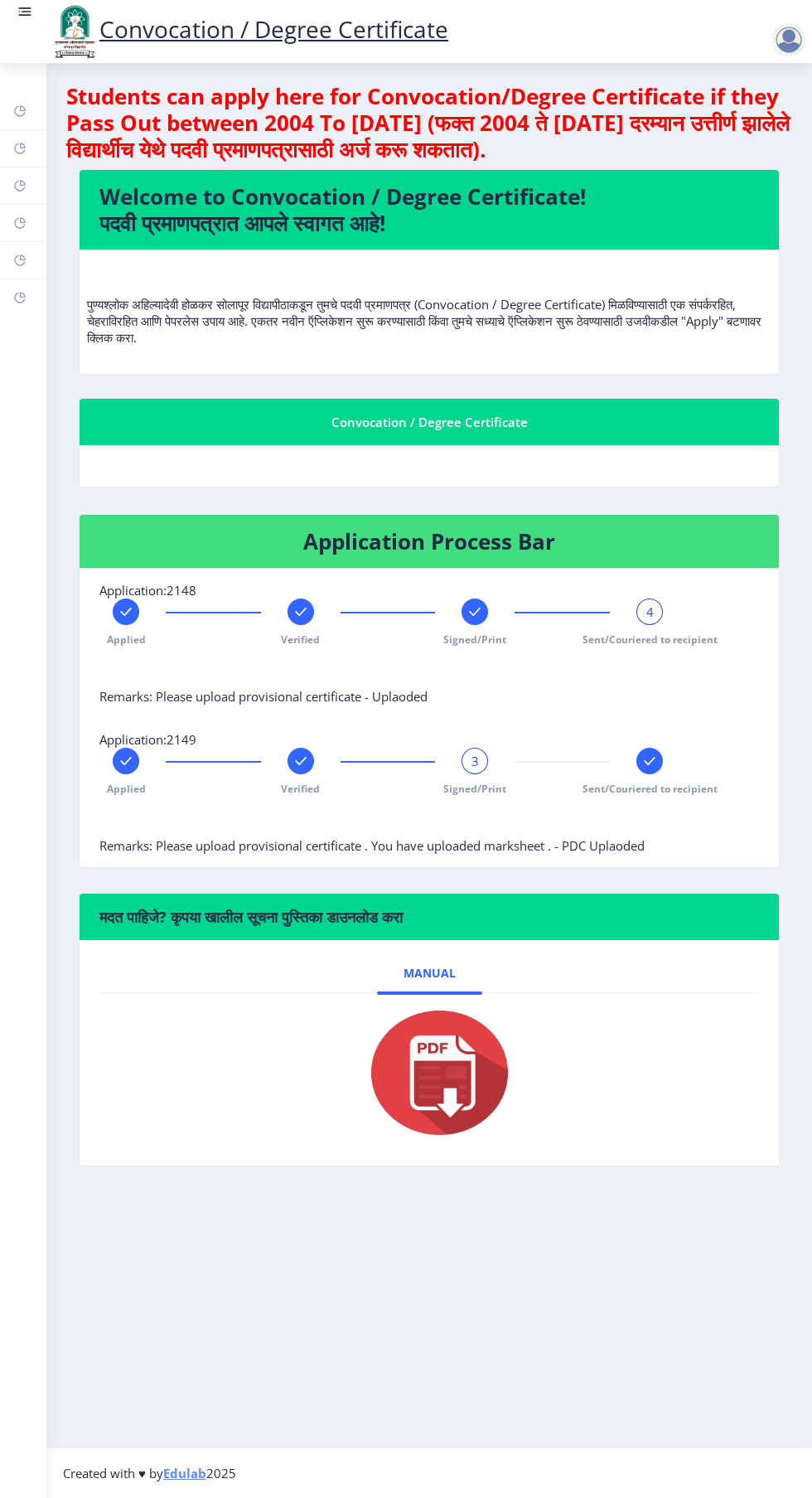
click at [294, 606] on rect at bounding box center [301, 612] width 17 height 17
click at [300, 611] on span "2" at bounding box center [300, 612] width 7 height 17
click at [298, 609] on span "2" at bounding box center [300, 612] width 7 height 17
click at [293, 607] on div "2" at bounding box center [301, 612] width 27 height 27
click at [300, 611] on span "2" at bounding box center [300, 612] width 7 height 17
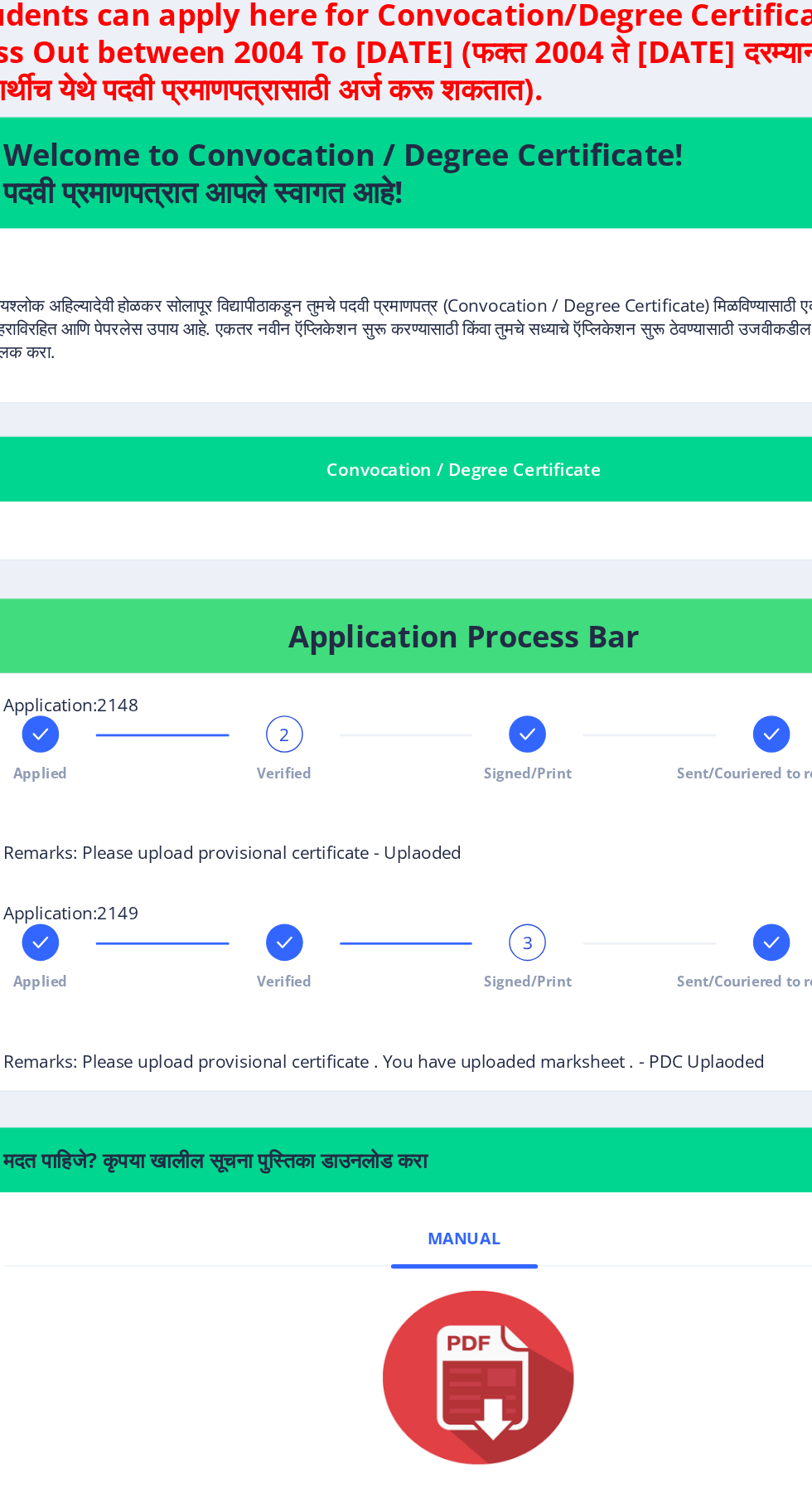
click at [309, 510] on div "Students can apply here for Convocation/Degree Certificate if they Pass Out bet…" at bounding box center [430, 637] width 726 height 1108
click at [300, 610] on span "2" at bounding box center [300, 612] width 7 height 17
click at [300, 608] on span "2" at bounding box center [300, 612] width 7 height 17
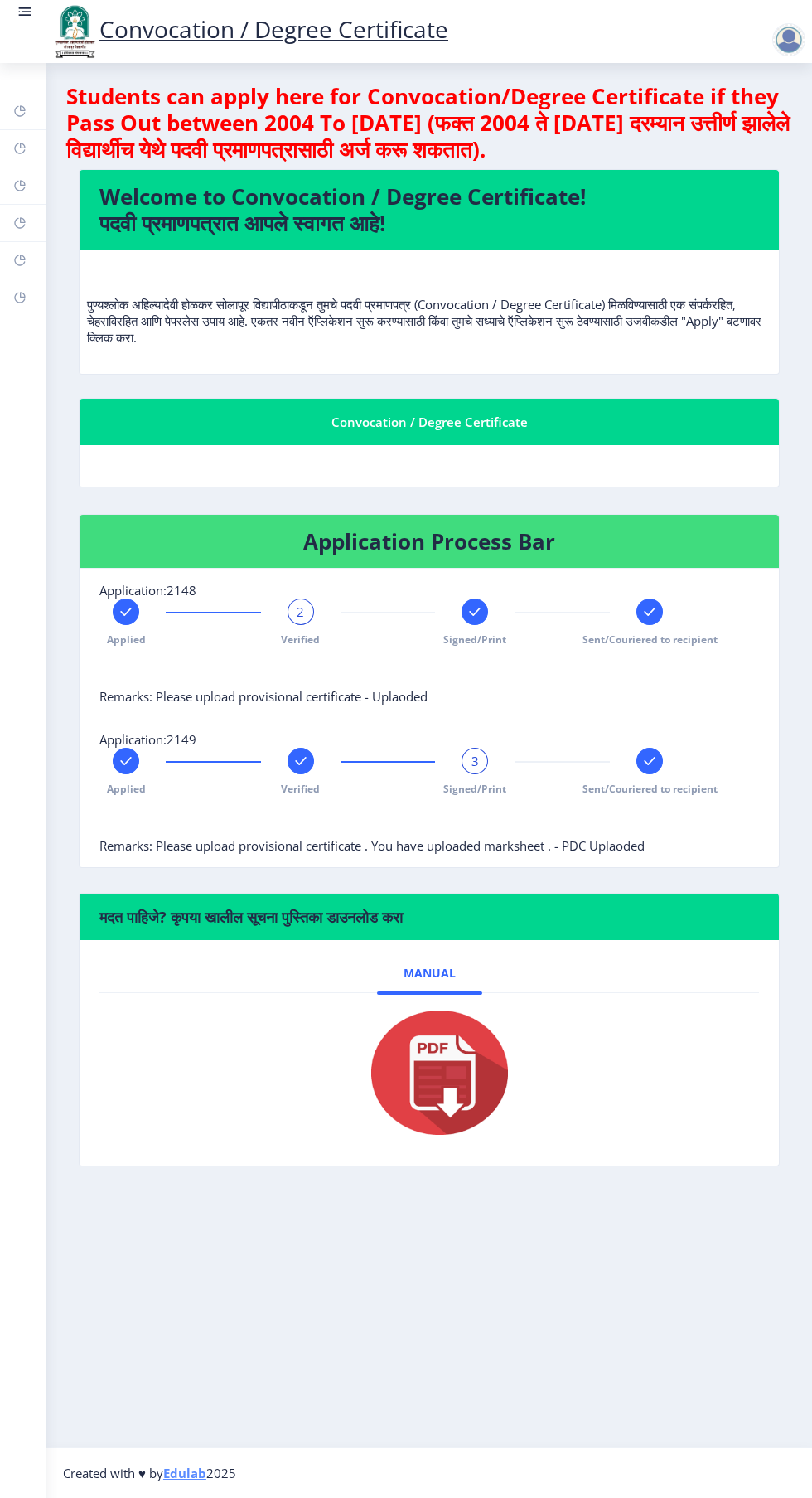
click at [539, 914] on h6 "मदत पाहिजे? कृपया खालील सूचना पुस्तिका डाउनलोड करा" at bounding box center [430, 917] width 660 height 20
click at [469, 612] on rect at bounding box center [475, 612] width 17 height 17
click at [465, 609] on div "3" at bounding box center [475, 612] width 27 height 27
click at [667, 788] on span "Sent/Couriered to recipient" at bounding box center [650, 788] width 135 height 14
click at [656, 759] on div "4" at bounding box center [650, 761] width 27 height 27
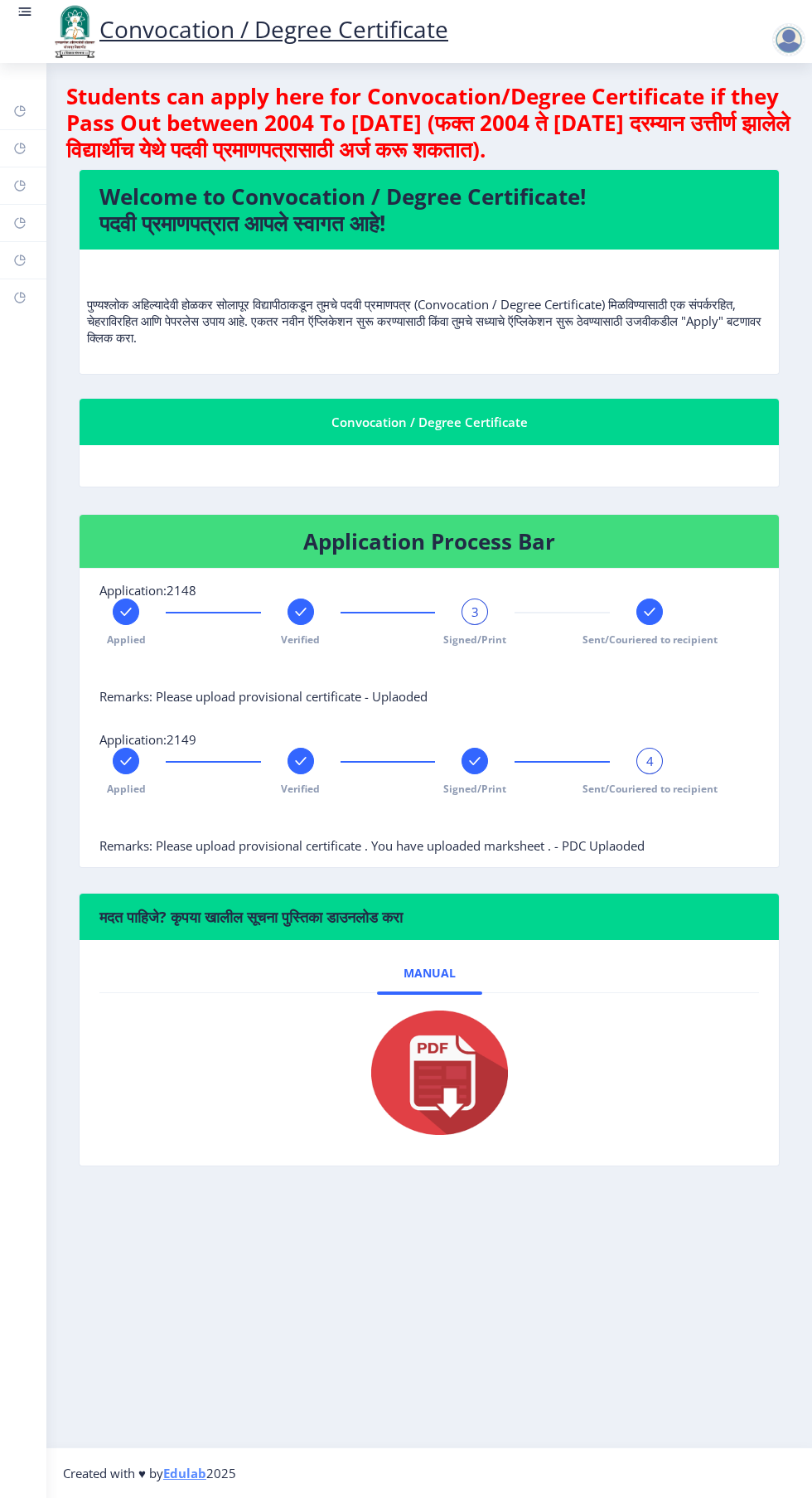
click at [642, 767] on div "4" at bounding box center [650, 761] width 27 height 27
click at [639, 766] on div "4" at bounding box center [650, 761] width 27 height 27
click at [484, 606] on div "3" at bounding box center [475, 612] width 27 height 27
click at [480, 613] on div "3" at bounding box center [475, 612] width 27 height 27
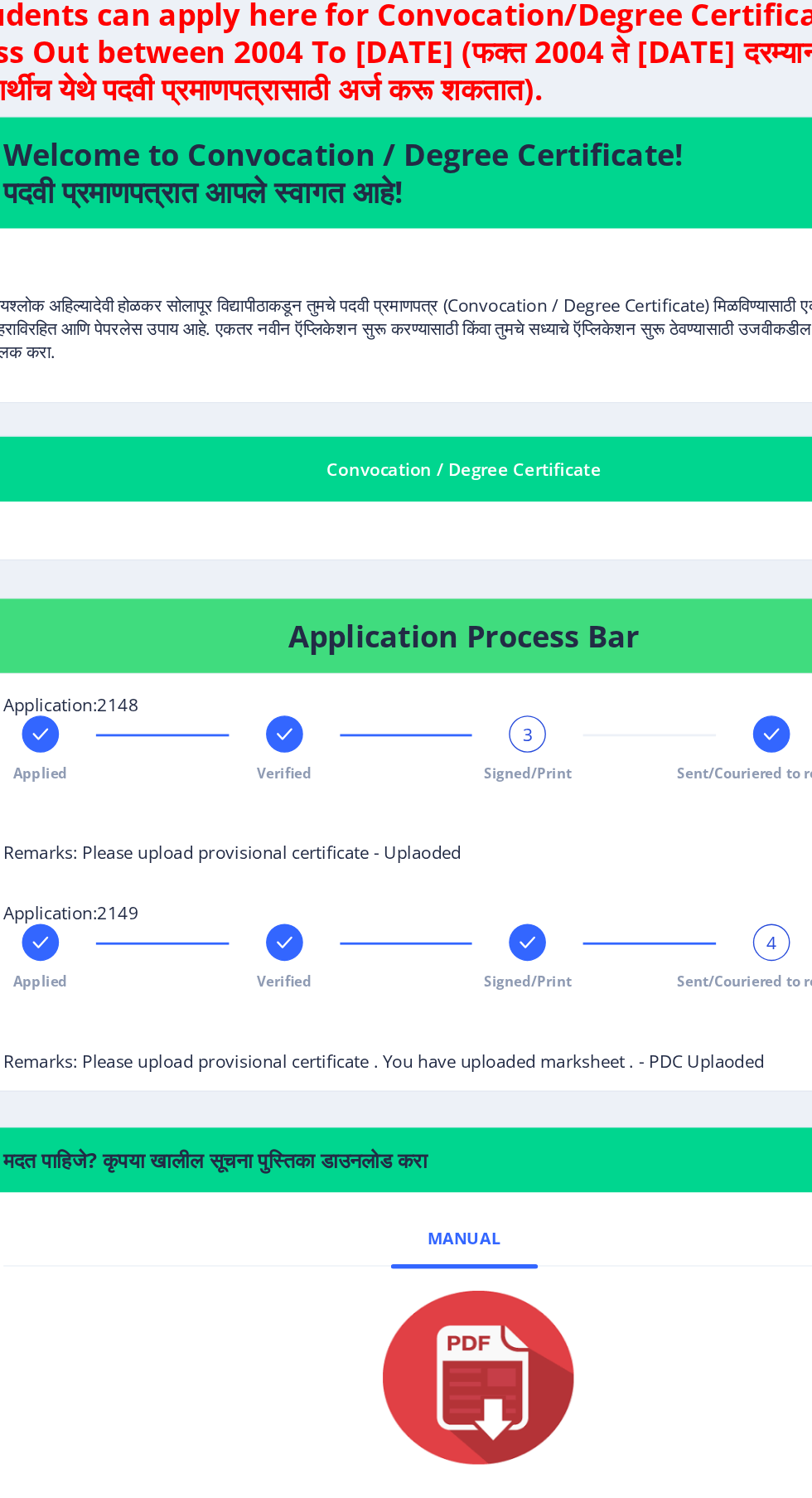
click at [648, 604] on rect at bounding box center [650, 612] width 17 height 17
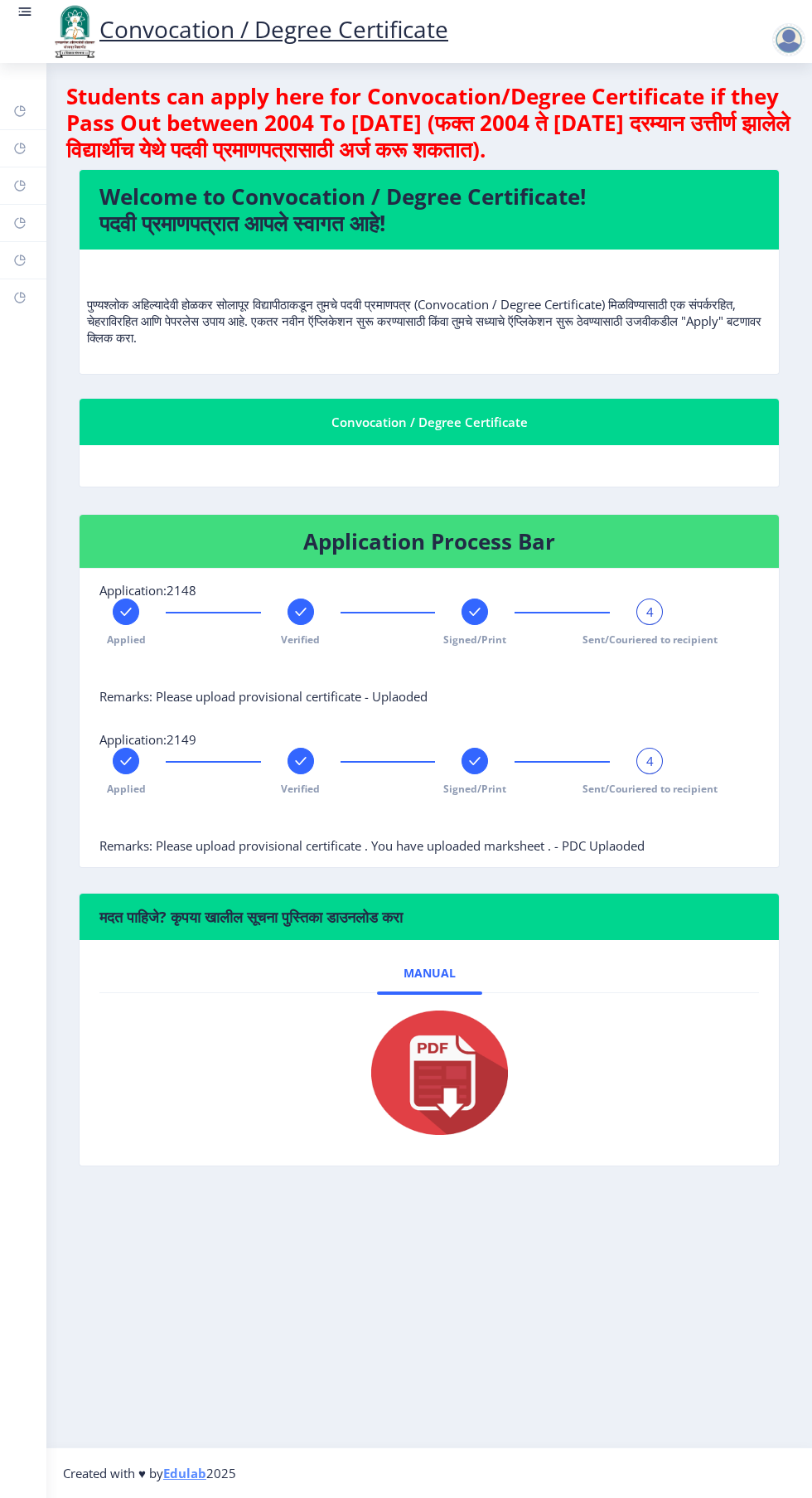
click at [650, 761] on span "4" at bounding box center [650, 761] width 7 height 17
click at [647, 754] on span "4" at bounding box center [650, 761] width 7 height 17
click at [650, 611] on span "4" at bounding box center [650, 612] width 7 height 17
click at [650, 761] on span "4" at bounding box center [650, 761] width 7 height 17
click at [658, 756] on div "4" at bounding box center [650, 761] width 27 height 27
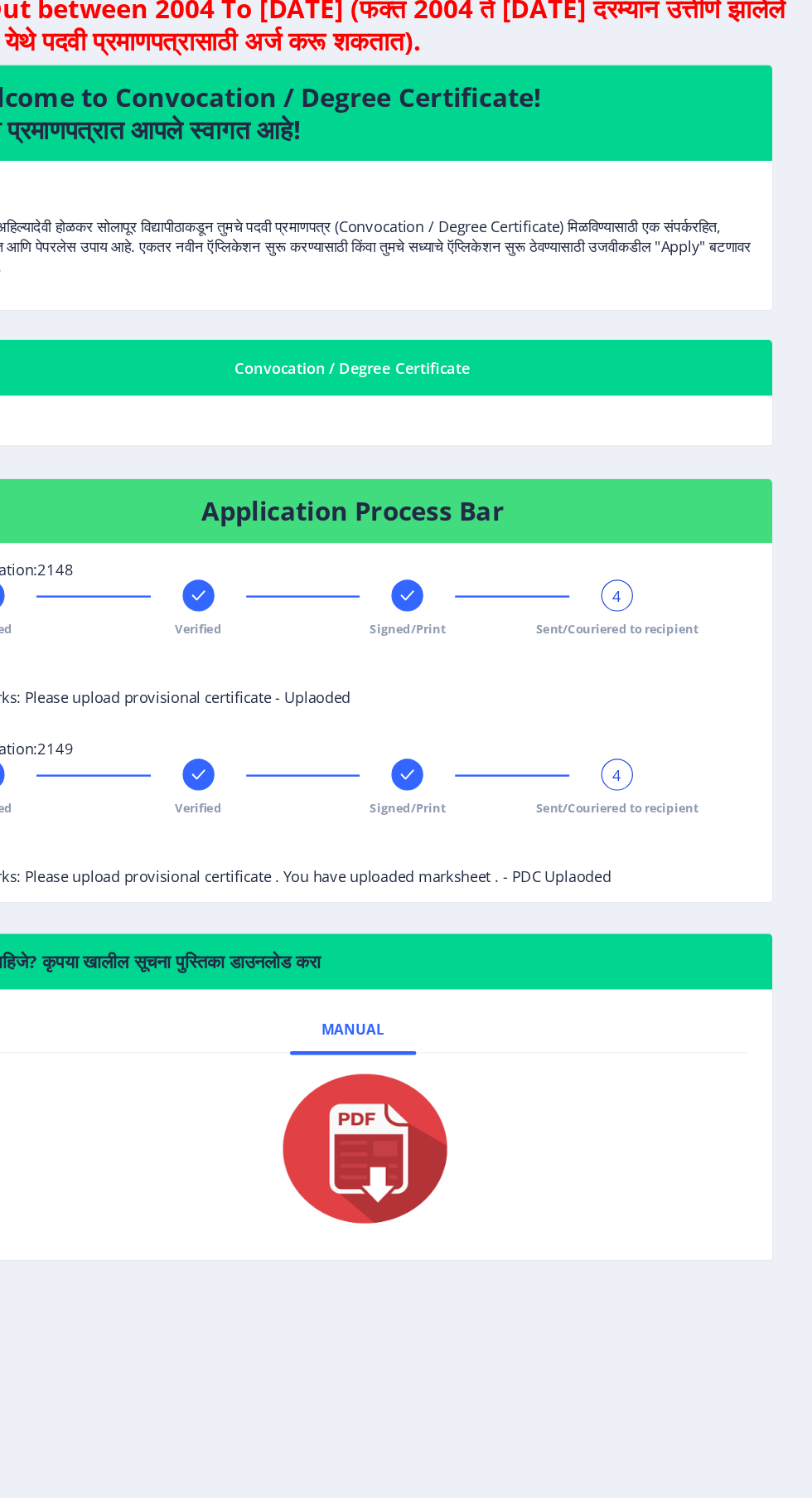
click at [650, 611] on span "4" at bounding box center [650, 612] width 7 height 17
click at [650, 610] on span "4" at bounding box center [650, 612] width 7 height 17
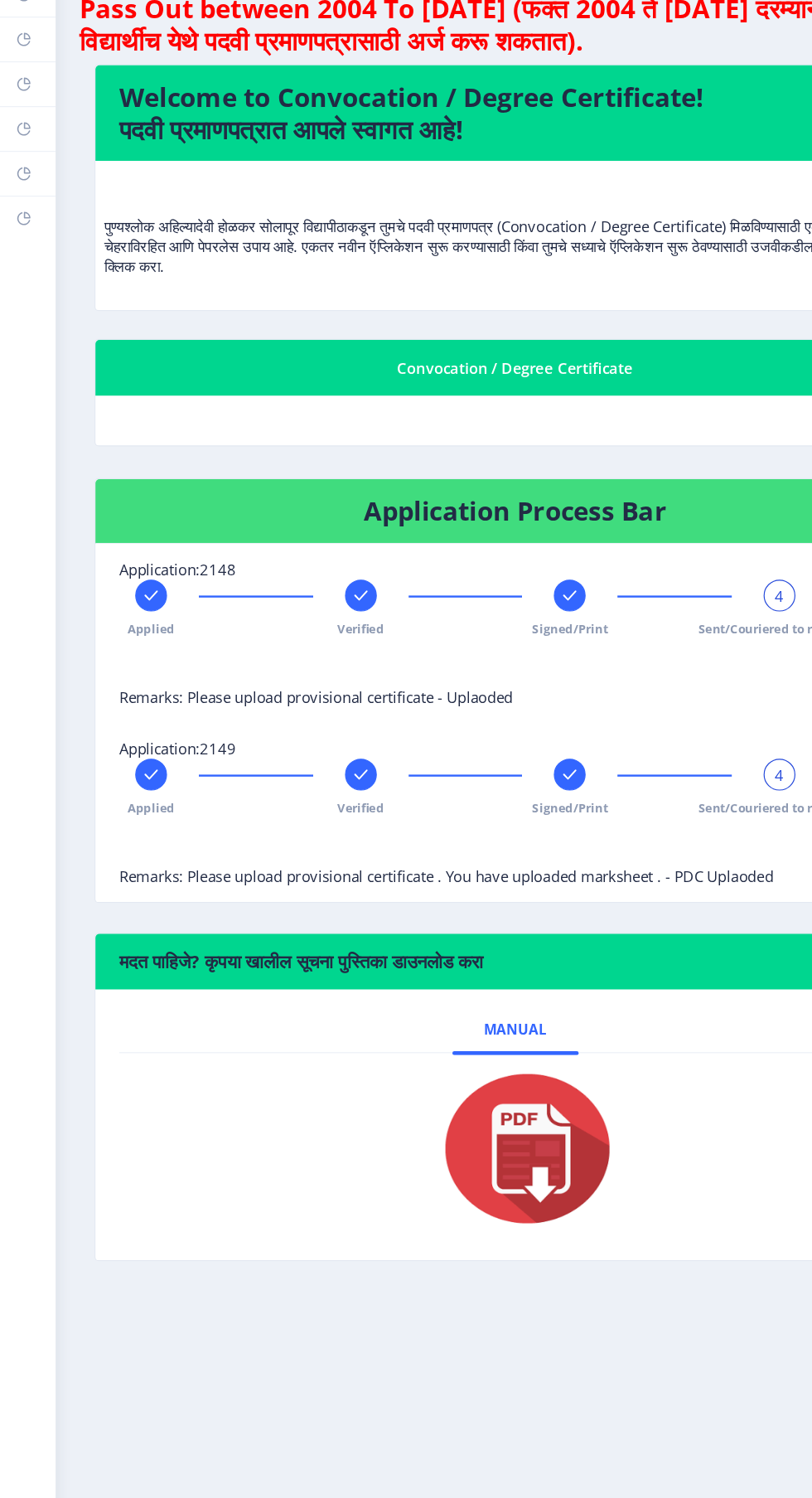
click at [116, 607] on div at bounding box center [126, 612] width 27 height 27
click at [126, 761] on rect at bounding box center [126, 761] width 17 height 17
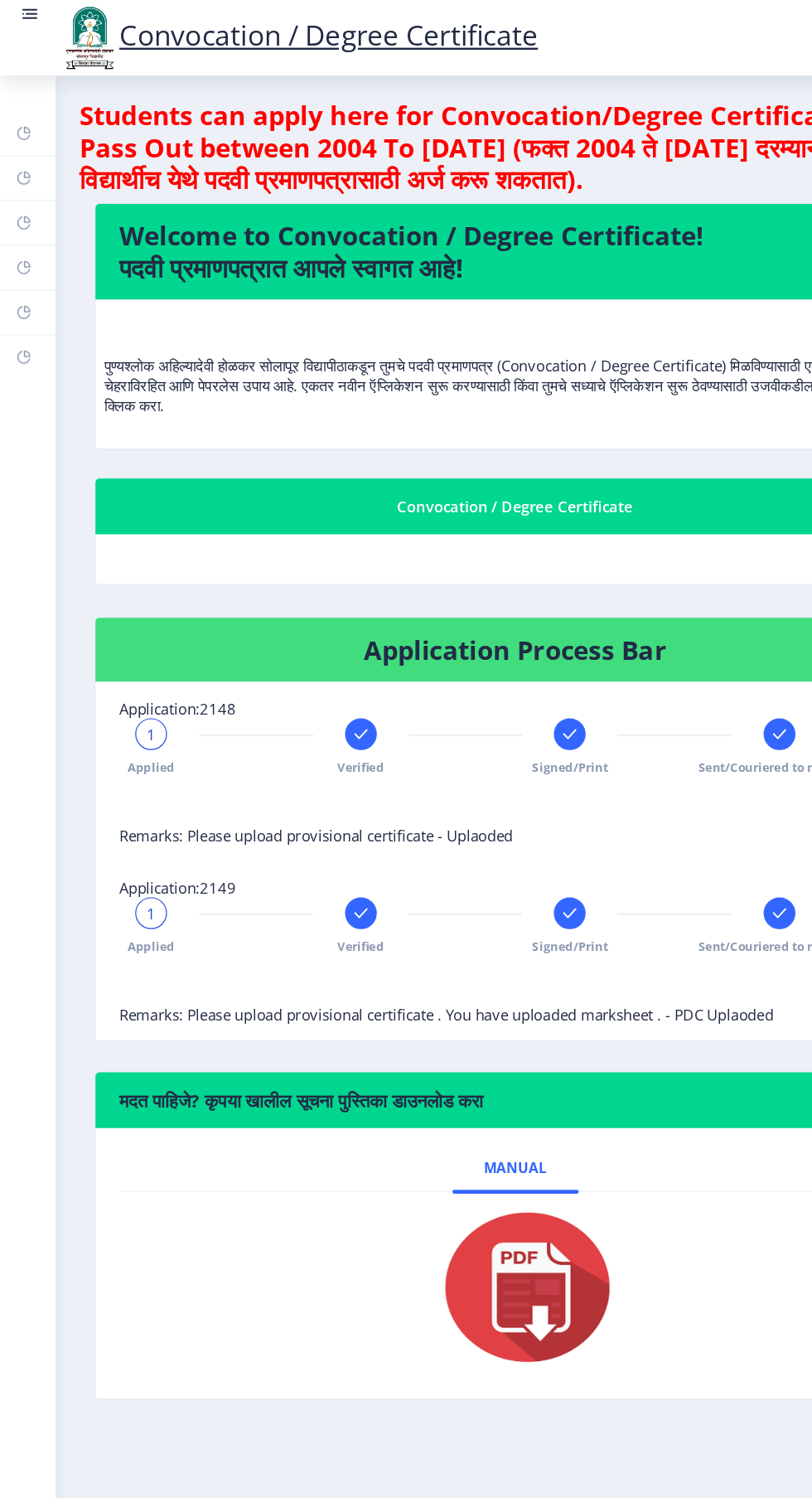
scroll to position [21, 0]
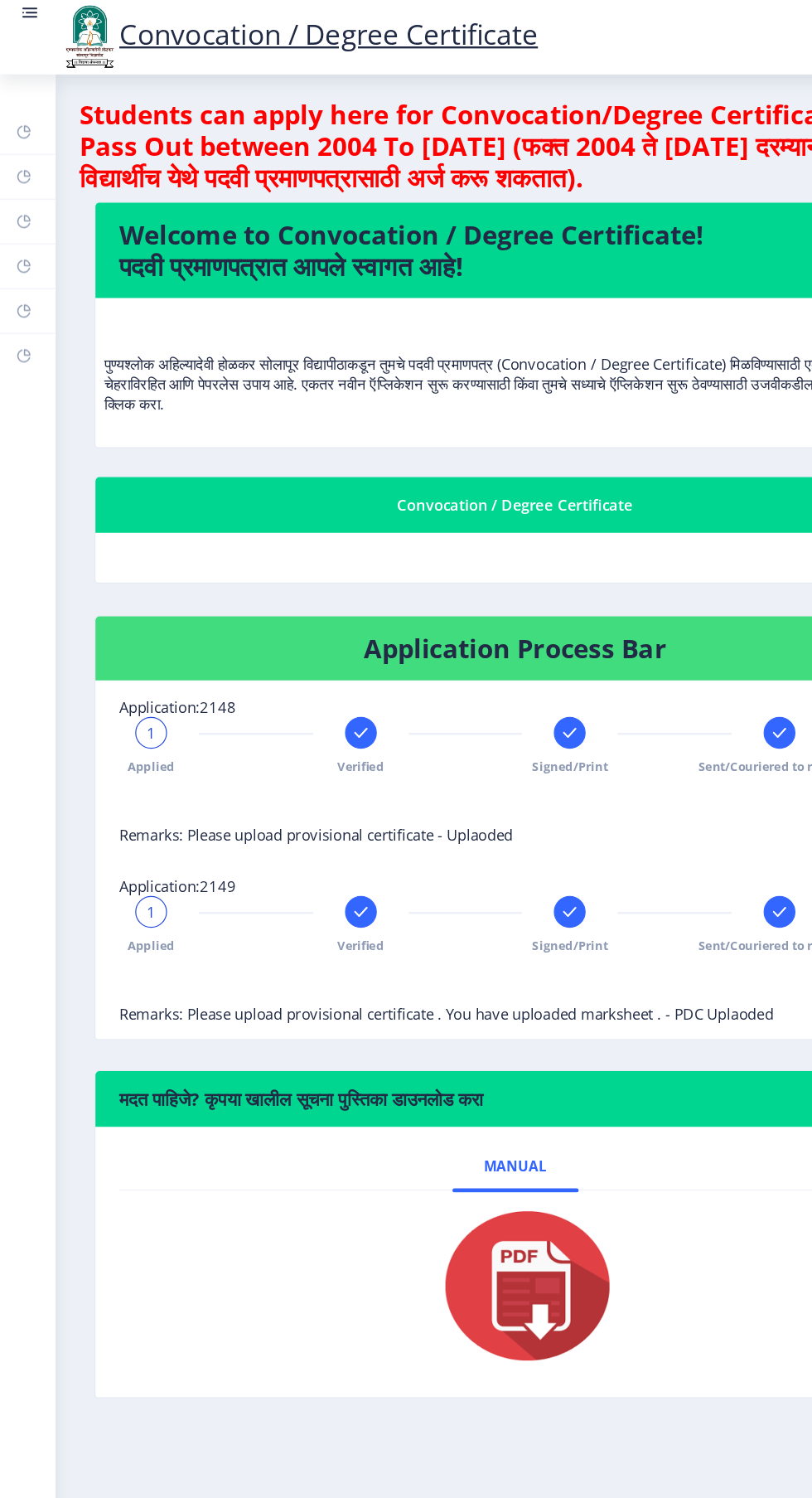
click at [19, 260] on rect at bounding box center [20, 260] width 13 height 13
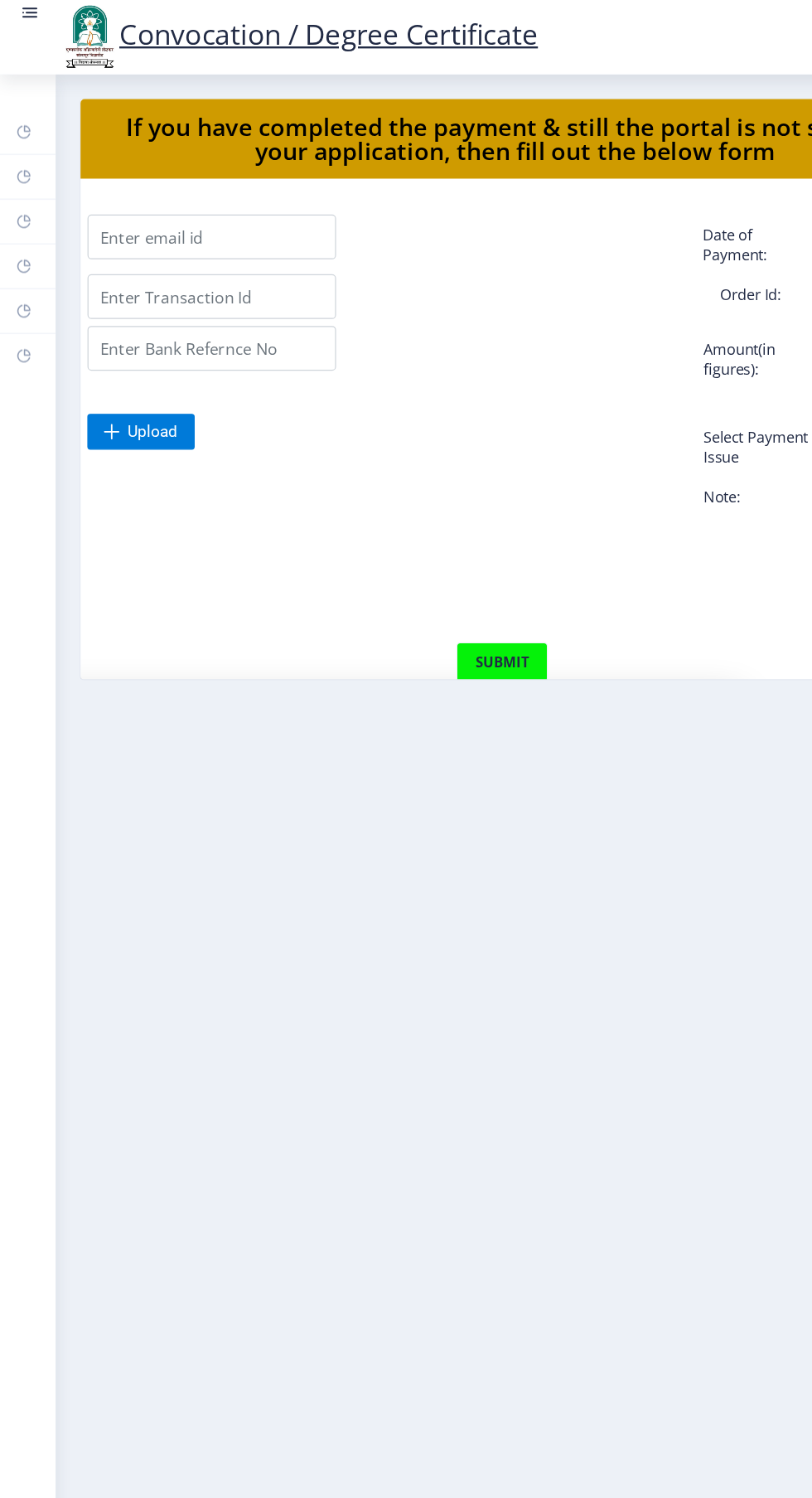
scroll to position [0, 141]
click at [19, 216] on rect at bounding box center [20, 223] width 13 height 13
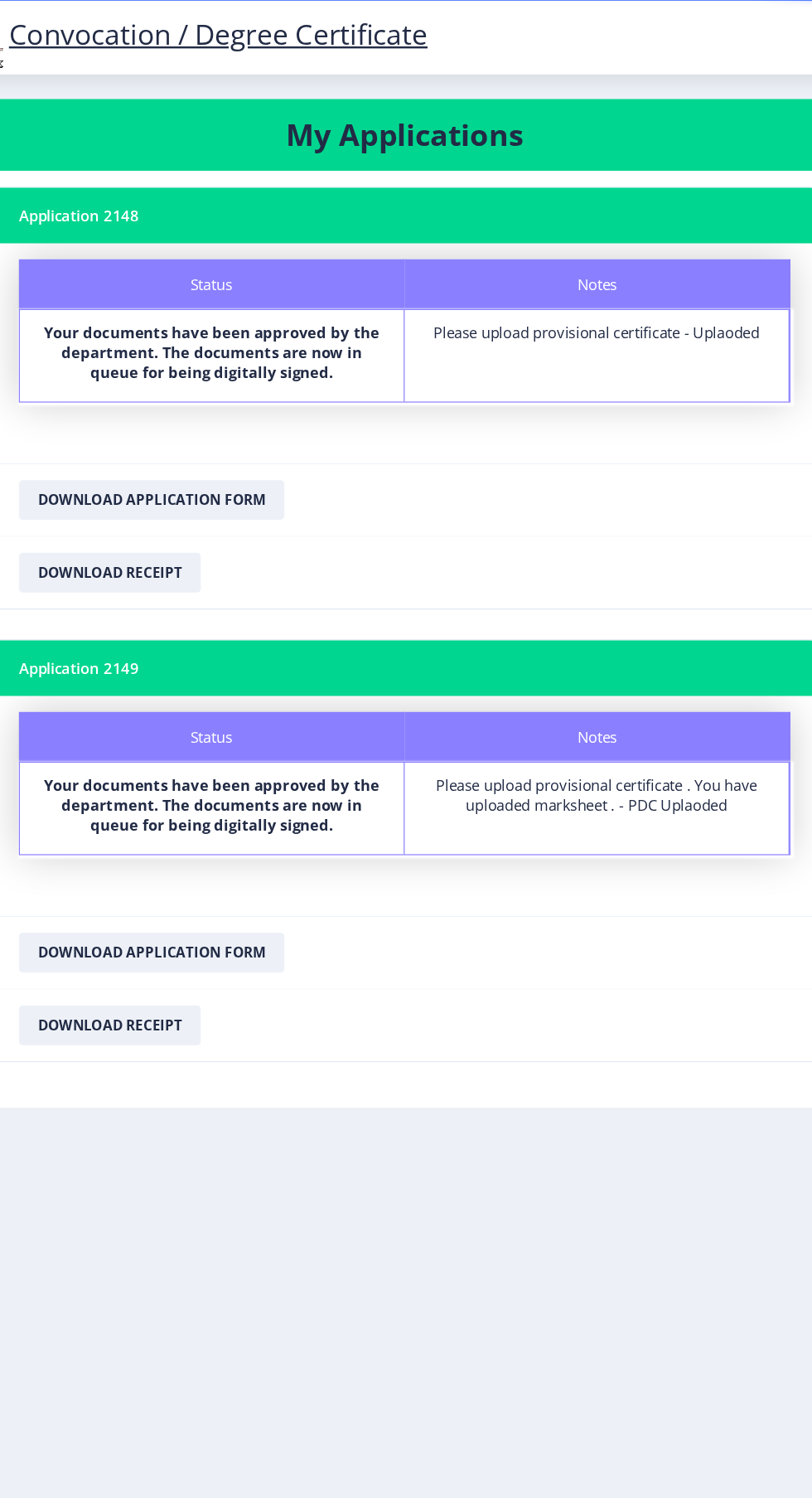
scroll to position [21, 0]
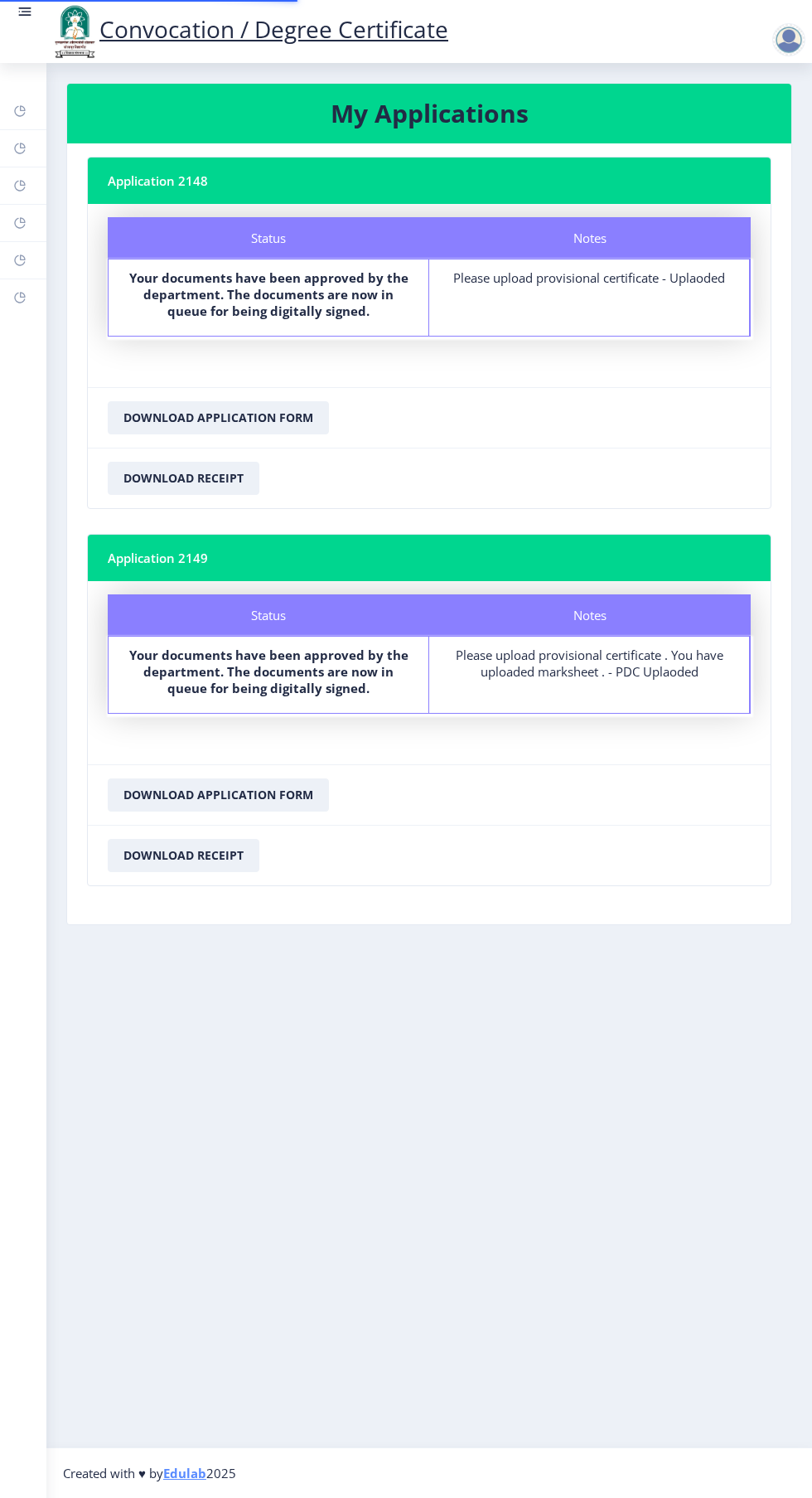
scroll to position [21, 0]
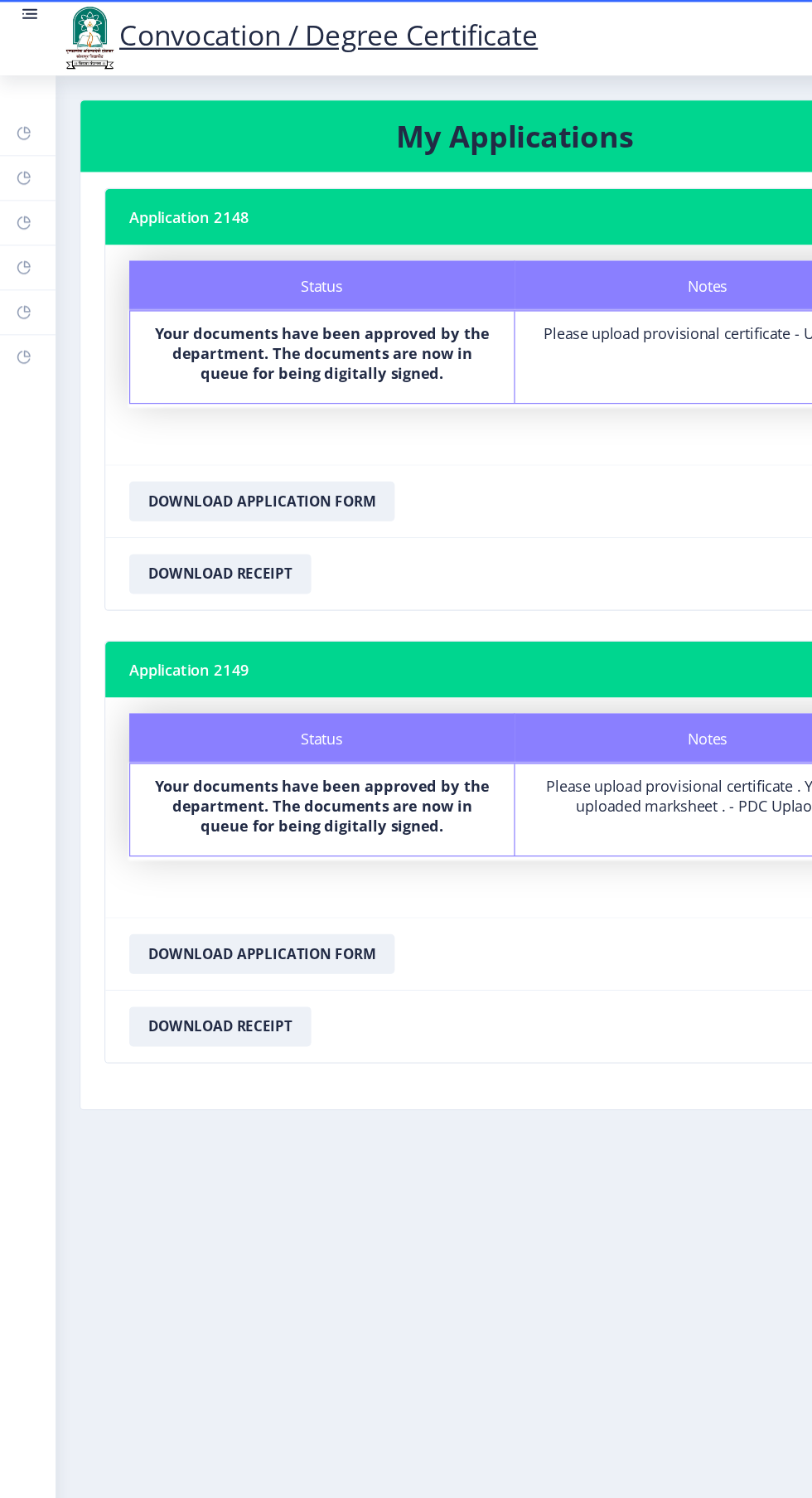
click at [20, 223] on rect at bounding box center [20, 223] width 13 height 13
click at [21, 178] on icon at bounding box center [20, 185] width 13 height 17
select select
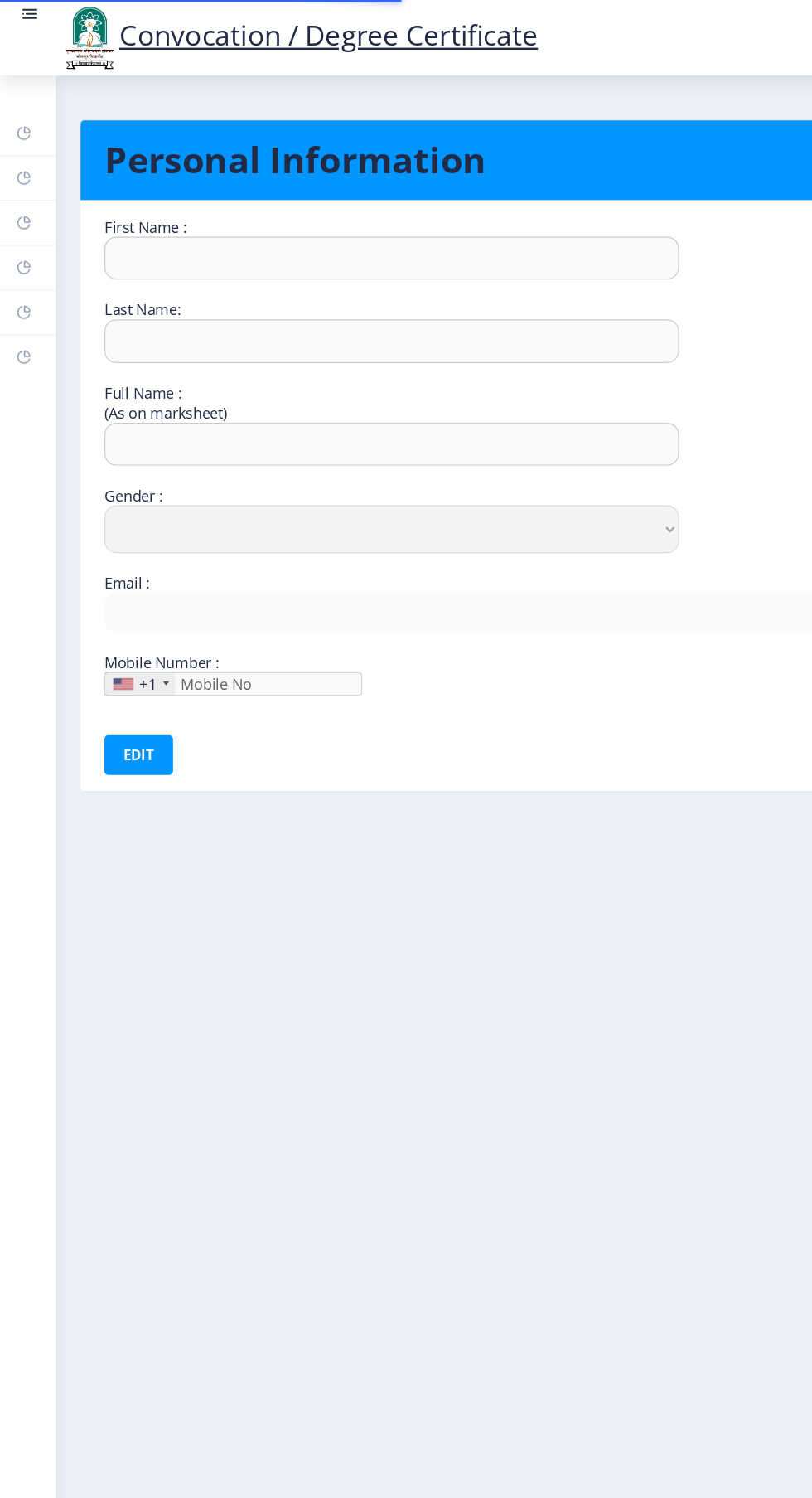
type input "[PERSON_NAME]"
type input "[PERSON_NAME] [PERSON_NAME]"
select select "[DEMOGRAPHIC_DATA]"
type input "[EMAIL_ADDRESS][DOMAIN_NAME]"
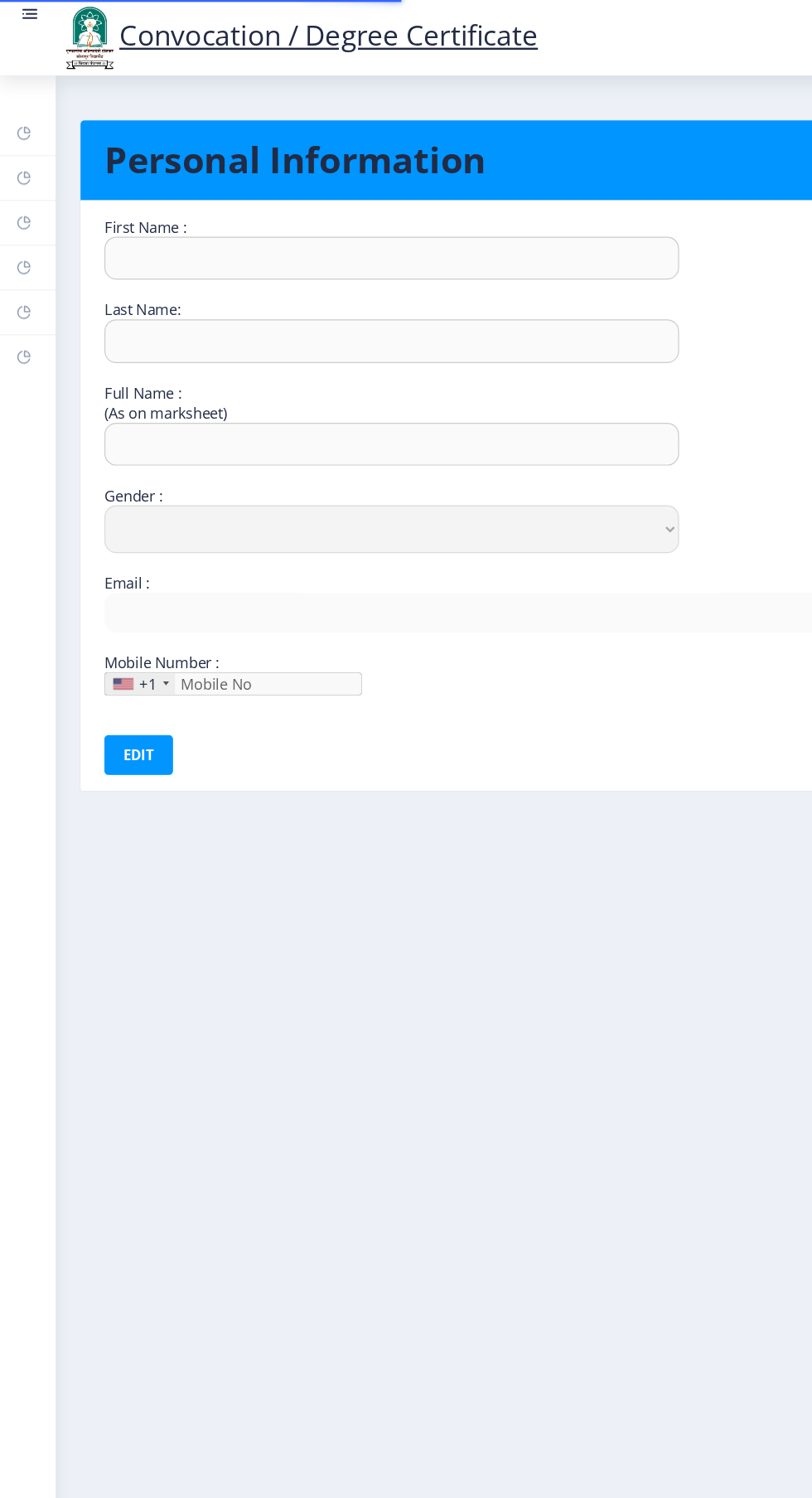
type input "7588427281"
